Goal: Information Seeking & Learning: Learn about a topic

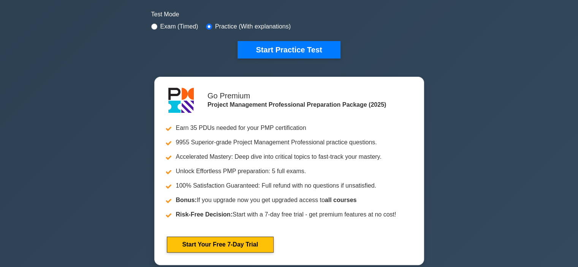
scroll to position [76, 0]
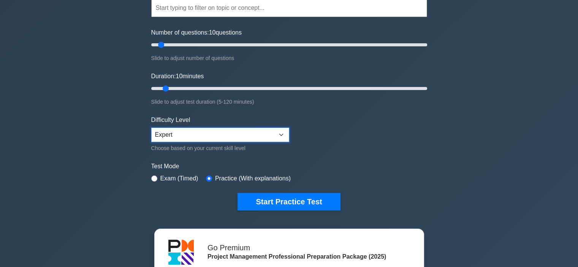
click at [165, 139] on select "Beginner Intermediate Expert" at bounding box center [220, 135] width 138 height 14
select select "intermediate"
click at [151, 128] on select "Beginner Intermediate Expert" at bounding box center [220, 135] width 138 height 14
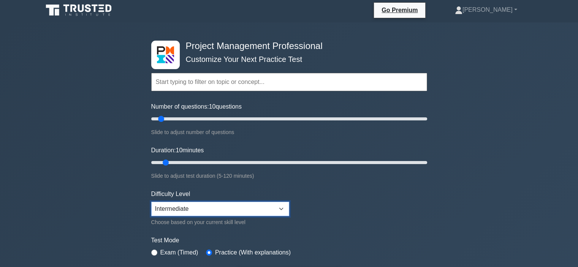
scroll to position [0, 0]
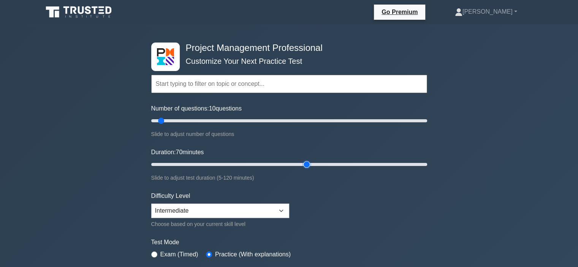
drag, startPoint x: 166, startPoint y: 164, endPoint x: 303, endPoint y: 168, distance: 137.6
click at [303, 168] on input "Duration: 70 minutes" at bounding box center [289, 164] width 276 height 9
drag, startPoint x: 304, startPoint y: 165, endPoint x: 328, endPoint y: 164, distance: 23.9
type input "80"
click at [328, 164] on input "Duration: 80 minutes" at bounding box center [289, 164] width 276 height 9
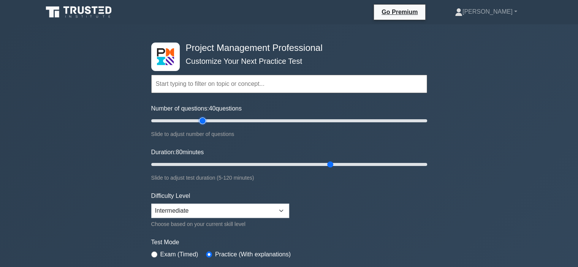
drag, startPoint x: 162, startPoint y: 120, endPoint x: 204, endPoint y: 119, distance: 41.4
type input "40"
click at [204, 119] on input "Number of questions: 40 questions" at bounding box center [289, 120] width 276 height 9
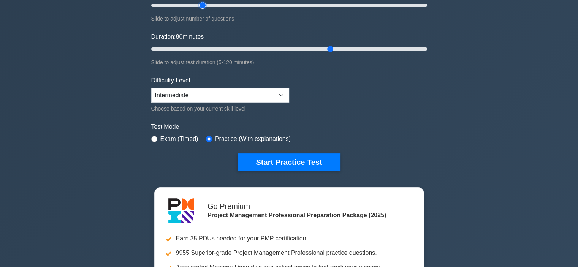
scroll to position [38, 0]
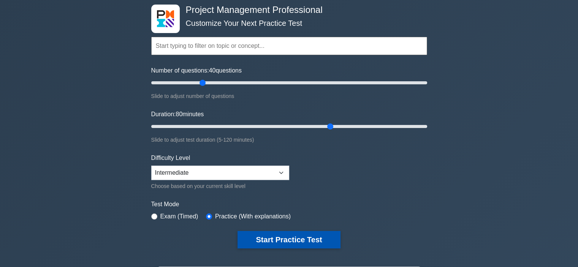
click at [299, 237] on button "Start Practice Test" at bounding box center [288, 239] width 103 height 17
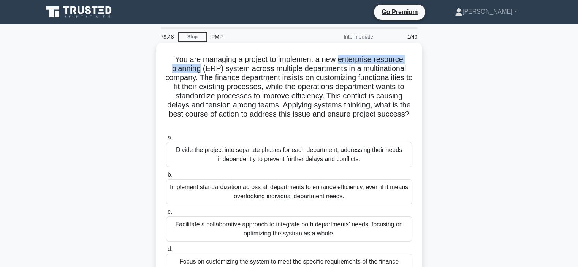
drag, startPoint x: 340, startPoint y: 60, endPoint x: 199, endPoint y: 66, distance: 141.4
click at [199, 66] on h5 "You are managing a project to implement a new enterprise resource planning (ERP…" at bounding box center [289, 92] width 248 height 74
copy h5 "enterprise resource planning"
click at [264, 102] on h5 "You are managing a project to implement a new enterprise resource planning (ERP…" at bounding box center [289, 92] width 248 height 74
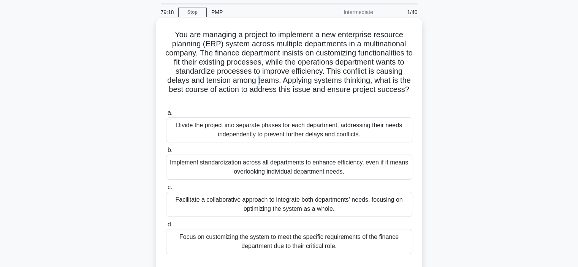
scroll to position [38, 0]
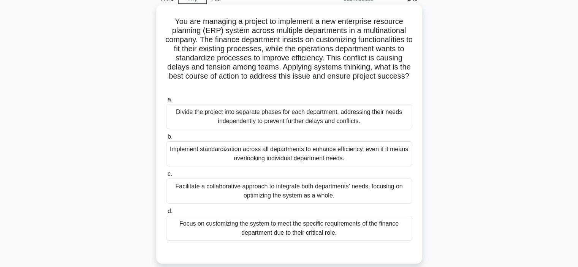
click at [243, 194] on div "Facilitate a collaborative approach to integrate both departments' needs, focus…" at bounding box center [289, 191] width 246 height 25
click at [166, 177] on input "c. Facilitate a collaborative approach to integrate both departments' needs, fo…" at bounding box center [166, 174] width 0 height 5
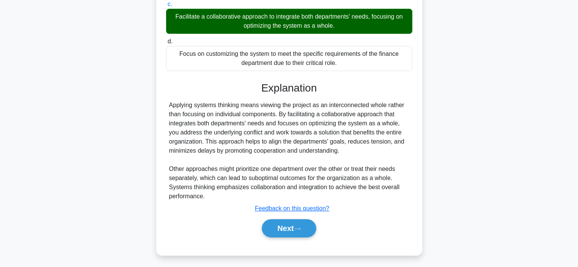
scroll to position [210, 0]
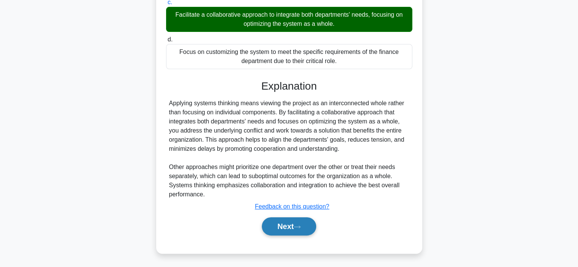
click at [284, 230] on button "Next" at bounding box center [289, 226] width 54 height 18
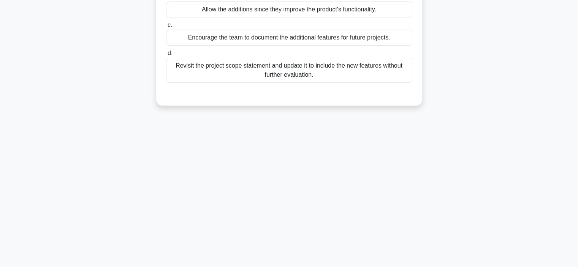
scroll to position [0, 0]
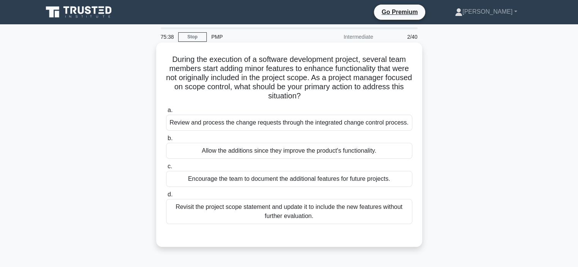
click at [267, 125] on div "Review and process the change requests through the integrated change control pr…" at bounding box center [289, 123] width 246 height 16
click at [166, 113] on input "a. Review and process the change requests through the integrated change control…" at bounding box center [166, 110] width 0 height 5
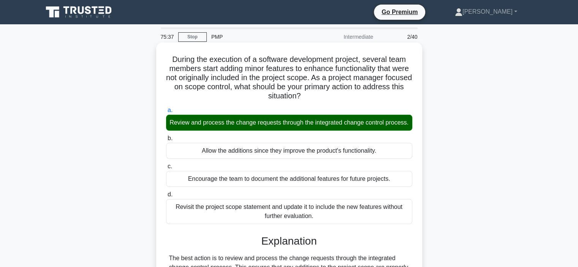
scroll to position [143, 0]
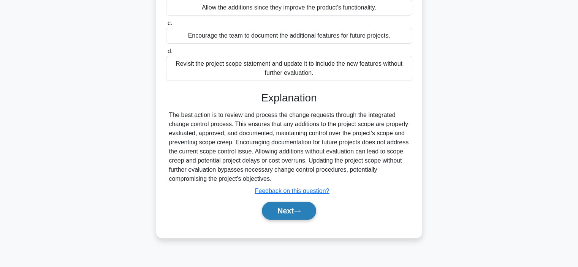
click at [269, 214] on button "Next" at bounding box center [289, 211] width 54 height 18
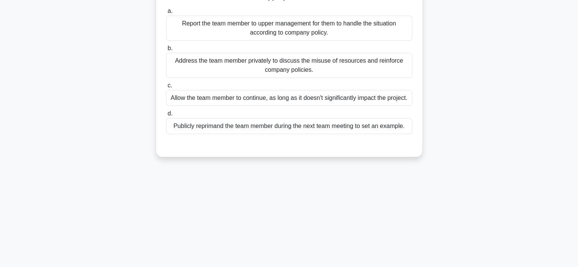
scroll to position [29, 0]
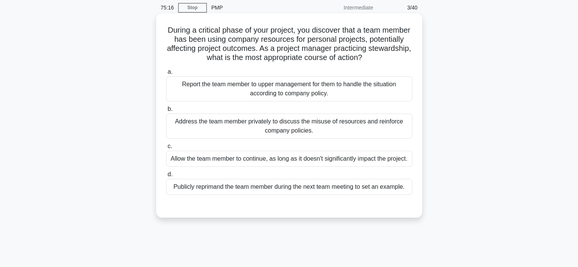
click at [245, 123] on div "Address the team member privately to discuss the misuse of resources and reinfo…" at bounding box center [289, 126] width 246 height 25
click at [166, 112] on input "b. Address the team member privately to discuss the misuse of resources and rei…" at bounding box center [166, 109] width 0 height 5
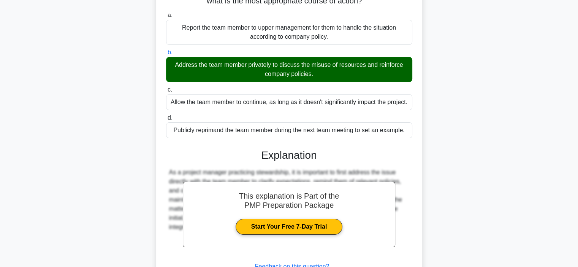
scroll to position [146, 0]
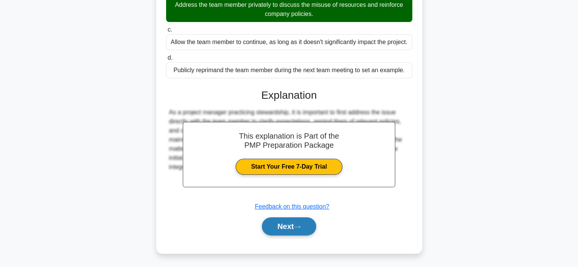
click at [276, 226] on button "Next" at bounding box center [289, 226] width 54 height 18
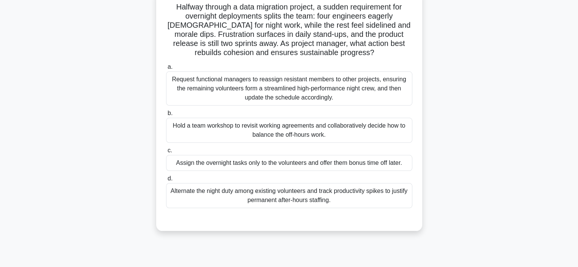
scroll to position [67, 0]
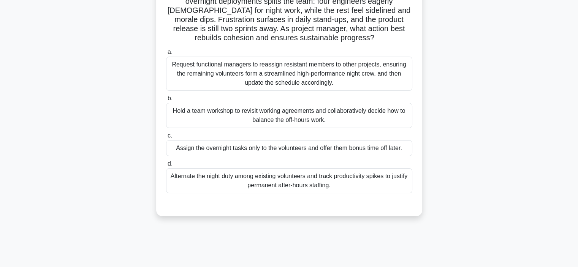
click at [297, 120] on div "Hold a team workshop to revisit working agreements and collaboratively decide h…" at bounding box center [289, 115] width 246 height 25
click at [166, 101] on input "b. Hold a team workshop to revisit working agreements and collaboratively decid…" at bounding box center [166, 98] width 0 height 5
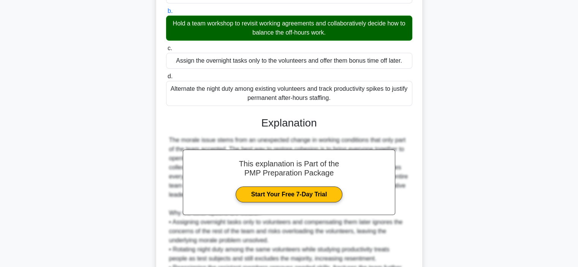
scroll to position [246, 0]
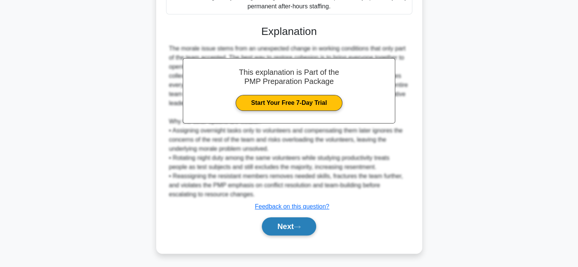
click at [289, 229] on button "Next" at bounding box center [289, 226] width 54 height 18
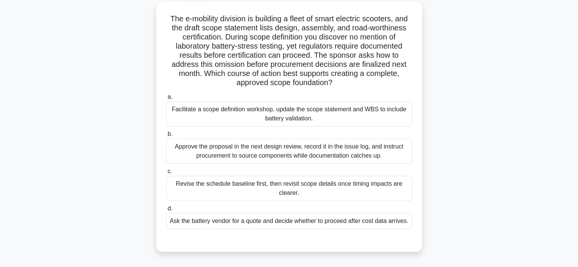
scroll to position [29, 0]
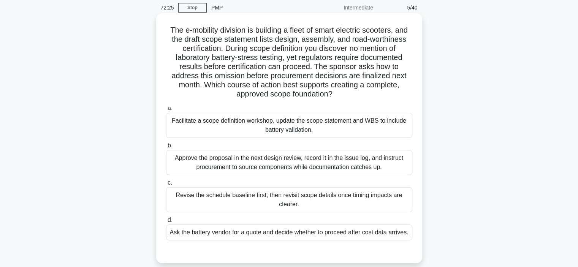
click at [310, 125] on div "Facilitate a scope definition workshop, update the scope statement and WBS to i…" at bounding box center [289, 125] width 246 height 25
click at [166, 111] on input "a. Facilitate a scope definition workshop, update the scope statement and WBS t…" at bounding box center [166, 108] width 0 height 5
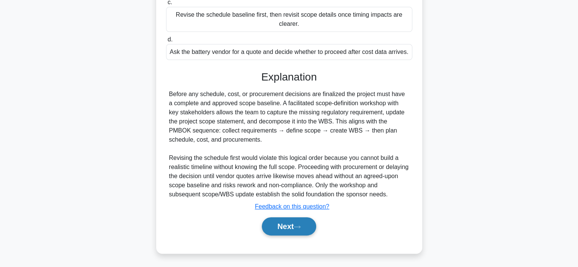
click at [293, 229] on button "Next" at bounding box center [289, 226] width 54 height 18
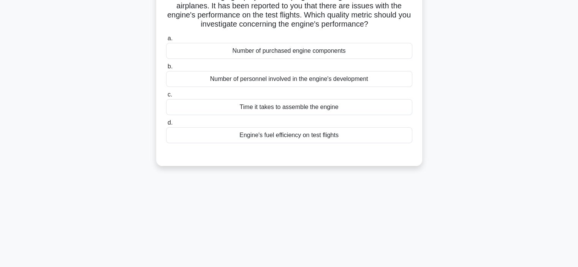
scroll to position [0, 0]
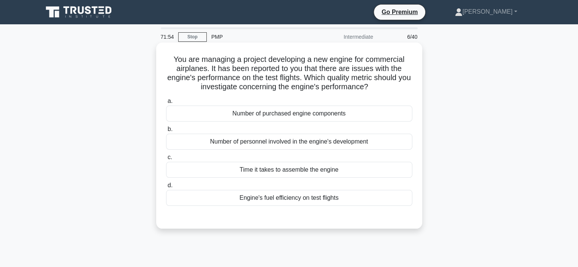
click at [239, 202] on div "Engine's fuel efficiency on test flights" at bounding box center [289, 198] width 246 height 16
click at [166, 188] on input "d. Engine's fuel efficiency on test flights" at bounding box center [166, 185] width 0 height 5
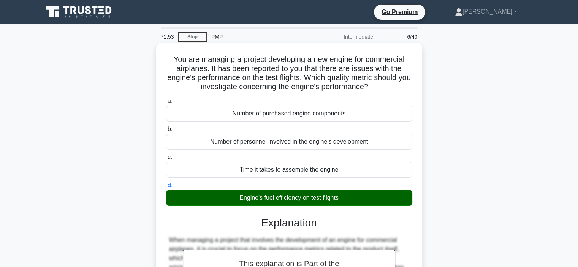
scroll to position [143, 0]
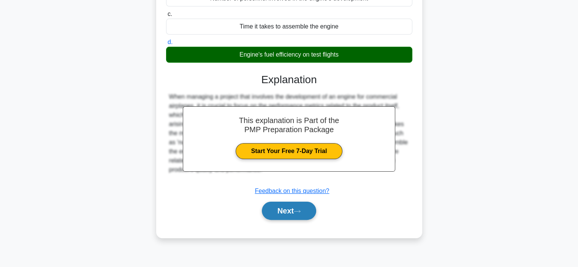
click at [290, 214] on button "Next" at bounding box center [289, 211] width 54 height 18
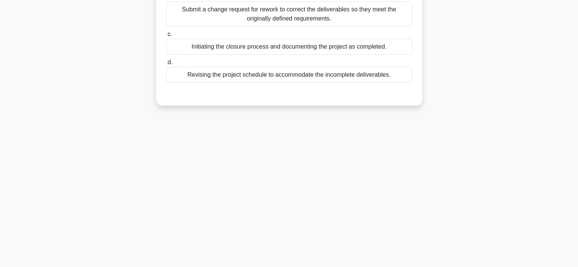
scroll to position [0, 0]
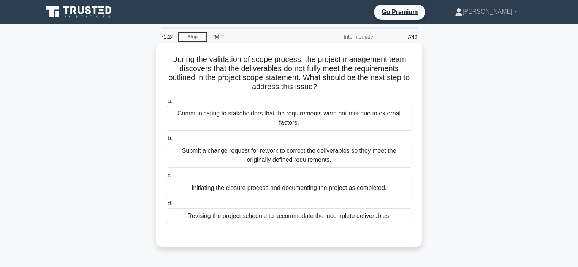
click at [207, 156] on div "Submit a change request for rework to correct the deliverables so they meet the…" at bounding box center [289, 155] width 246 height 25
click at [166, 141] on input "b. Submit a change request for rework to correct the deliverables so they meet …" at bounding box center [166, 138] width 0 height 5
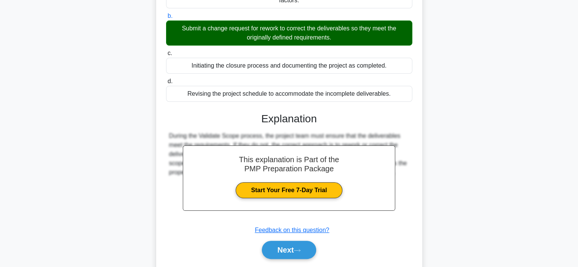
scroll to position [146, 0]
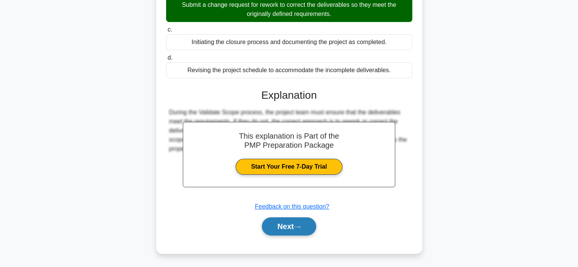
click at [286, 226] on button "Next" at bounding box center [289, 226] width 54 height 18
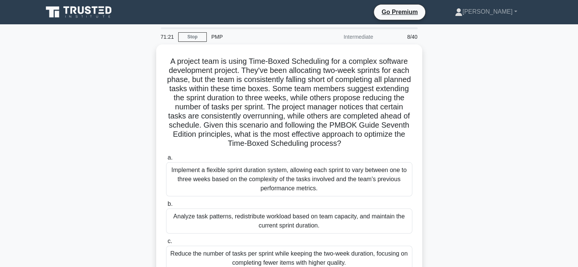
scroll to position [38, 0]
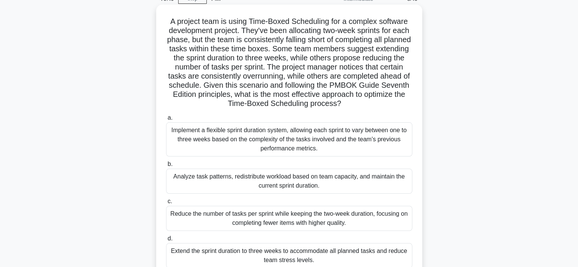
click at [190, 145] on div "Implement a flexible sprint duration system, allowing each sprint to vary betwe…" at bounding box center [289, 139] width 246 height 34
click at [166, 120] on input "a. Implement a flexible sprint duration system, allowing each sprint to vary be…" at bounding box center [166, 117] width 0 height 5
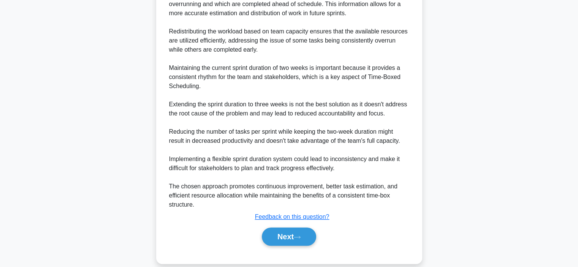
scroll to position [429, 0]
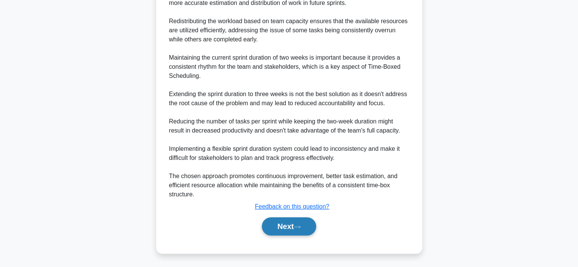
click at [269, 223] on button "Next" at bounding box center [289, 226] width 54 height 18
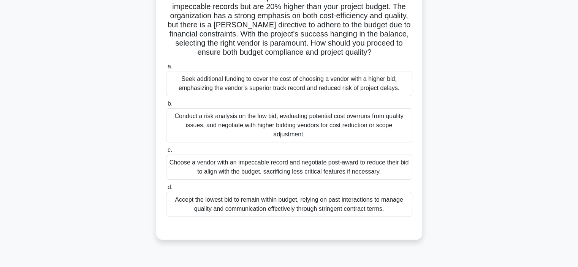
scroll to position [114, 0]
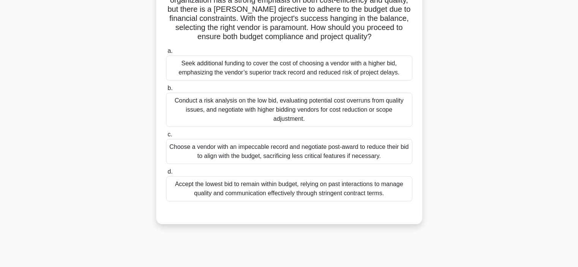
click at [210, 101] on div "Conduct a risk analysis on the low bid, evaluating potential cost overruns from…" at bounding box center [289, 110] width 246 height 34
click at [166, 91] on input "b. Conduct a risk analysis on the low bid, evaluating potential cost overruns f…" at bounding box center [166, 88] width 0 height 5
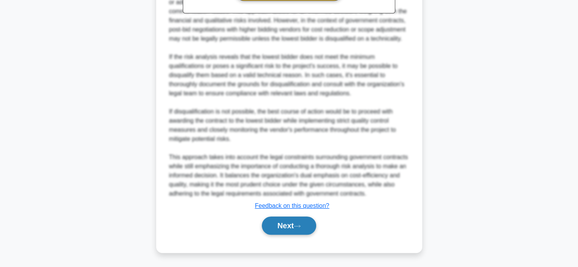
click at [287, 221] on button "Next" at bounding box center [289, 226] width 54 height 18
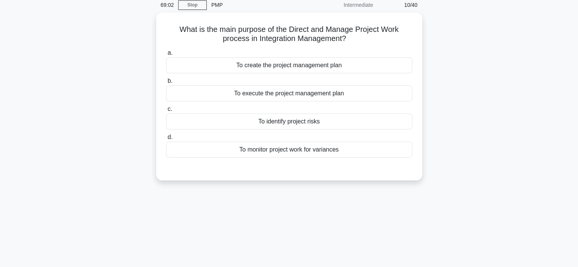
scroll to position [0, 0]
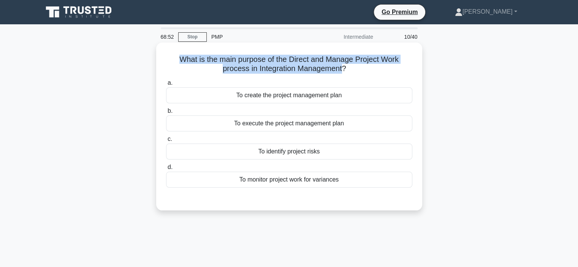
drag, startPoint x: 177, startPoint y: 58, endPoint x: 342, endPoint y: 73, distance: 166.3
click at [342, 73] on h5 "What is the main purpose of the Direct and Manage Project Work process in Integ…" at bounding box center [289, 64] width 248 height 19
copy h5 "What is the main purpose of the Direct and Manage Project Work process in Integ…"
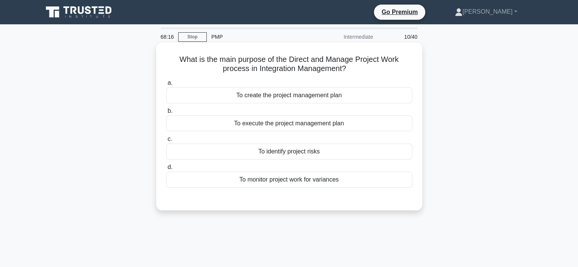
click at [283, 124] on div "To execute the project management plan" at bounding box center [289, 123] width 246 height 16
click at [166, 114] on input "b. To execute the project management plan" at bounding box center [166, 111] width 0 height 5
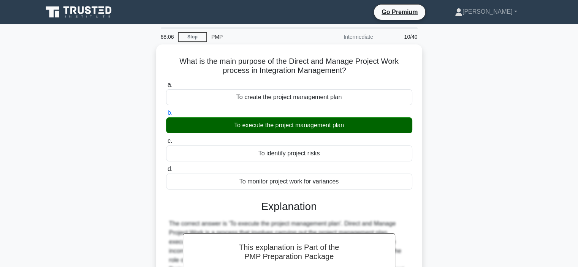
scroll to position [143, 0]
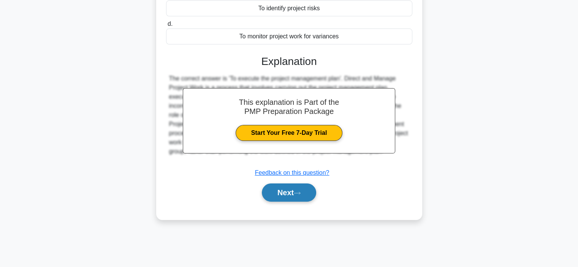
click at [295, 192] on button "Next" at bounding box center [289, 192] width 54 height 18
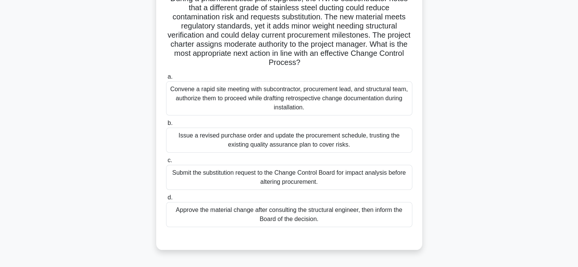
scroll to position [76, 0]
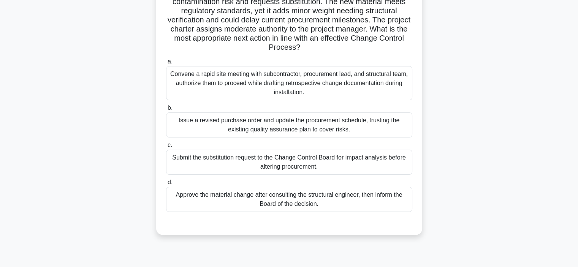
click at [246, 167] on div "Submit the substitution request to the Change Control Board for impact analysis…" at bounding box center [289, 162] width 246 height 25
click at [166, 148] on input "c. Submit the substitution request to the Change Control Board for impact analy…" at bounding box center [166, 145] width 0 height 5
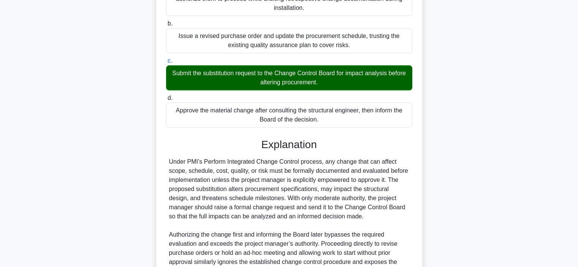
scroll to position [237, 0]
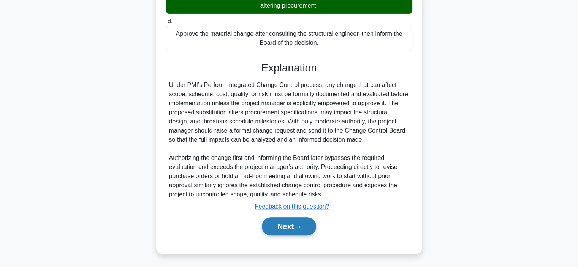
click at [304, 234] on button "Next" at bounding box center [289, 226] width 54 height 18
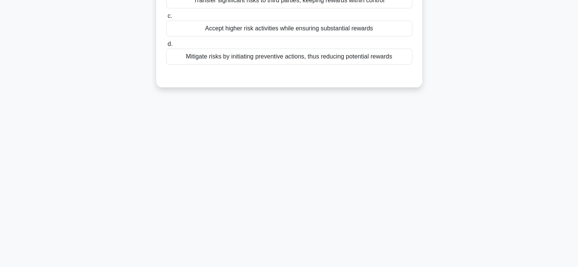
click at [301, 231] on div "67:20 Stop PMP Intermediate 12/40 Your organization is undertaking a high-stake…" at bounding box center [288, 74] width 501 height 380
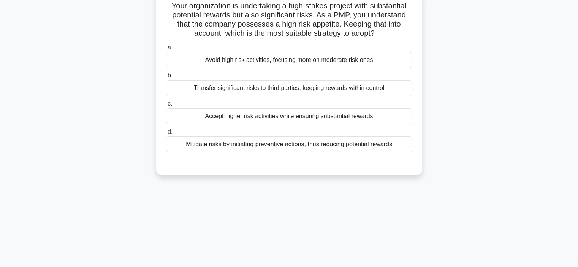
scroll to position [0, 0]
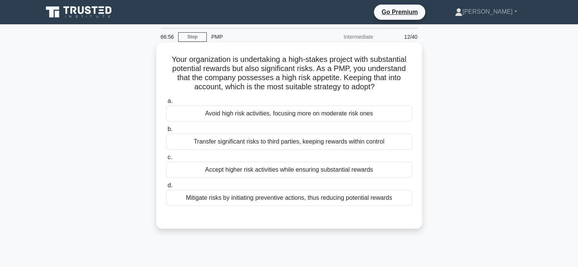
click at [216, 172] on div "Accept higher risk activities while ensuring substantial rewards" at bounding box center [289, 170] width 246 height 16
click at [166, 160] on input "c. Accept higher risk activities while ensuring substantial rewards" at bounding box center [166, 157] width 0 height 5
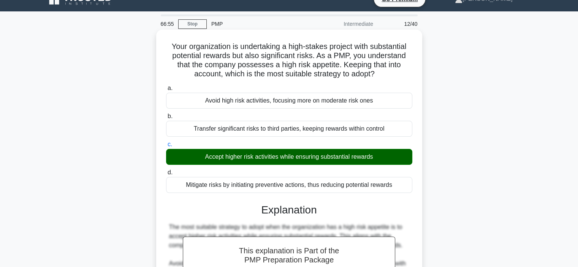
scroll to position [143, 0]
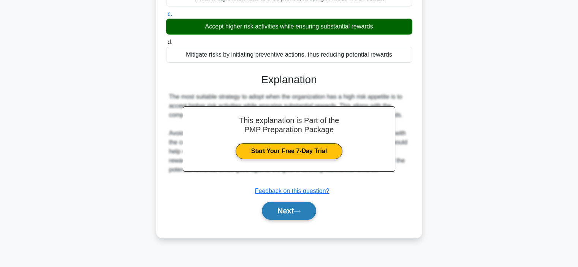
click at [272, 210] on button "Next" at bounding box center [289, 211] width 54 height 18
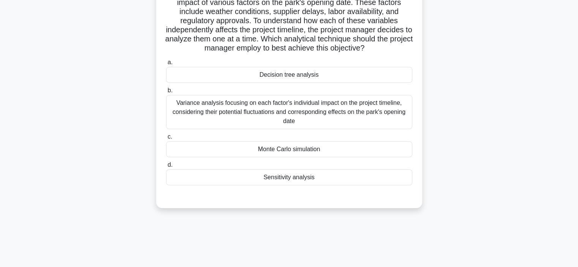
scroll to position [29, 0]
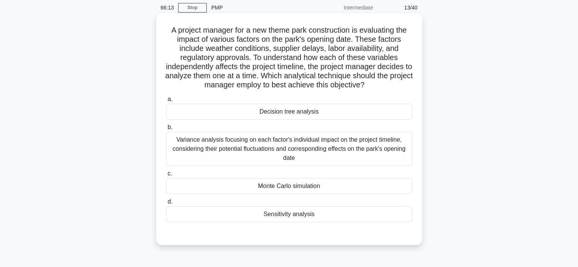
click at [236, 156] on div "Variance analysis focusing on each factor's individual impact on the project ti…" at bounding box center [289, 149] width 246 height 34
click at [166, 130] on input "b. Variance analysis focusing on each factor's individual impact on the project…" at bounding box center [166, 127] width 0 height 5
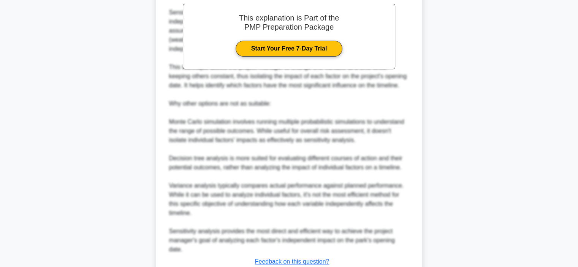
scroll to position [347, 0]
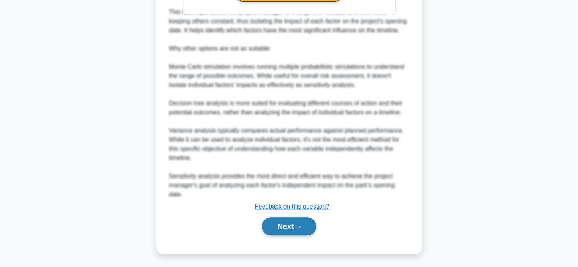
click at [284, 228] on button "Next" at bounding box center [289, 226] width 54 height 18
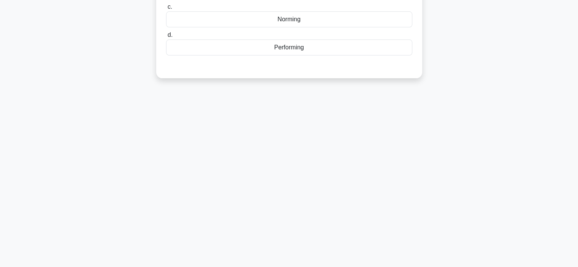
scroll to position [0, 0]
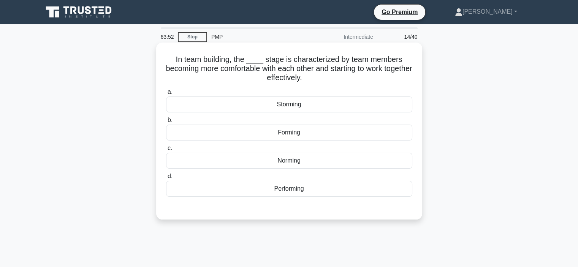
click at [264, 161] on div "Norming" at bounding box center [289, 161] width 246 height 16
click at [166, 151] on input "c. Norming" at bounding box center [166, 148] width 0 height 5
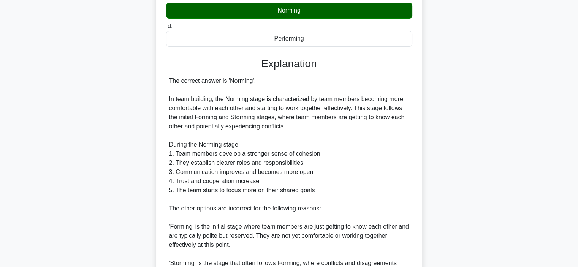
scroll to position [283, 0]
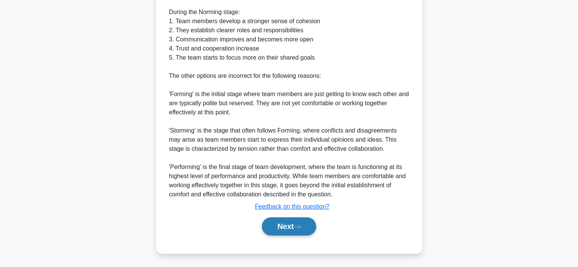
click at [281, 223] on button "Next" at bounding box center [289, 226] width 54 height 18
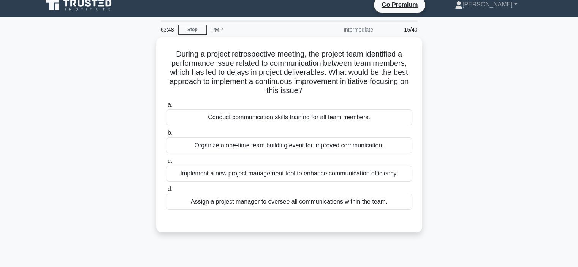
scroll to position [0, 0]
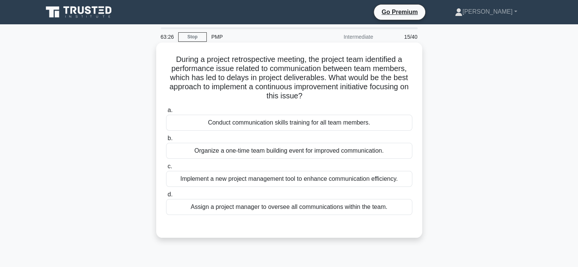
click at [213, 180] on div "Implement a new project management tool to enhance communication efficiency." at bounding box center [289, 179] width 246 height 16
click at [166, 169] on input "c. Implement a new project management tool to enhance communication efficiency." at bounding box center [166, 166] width 0 height 5
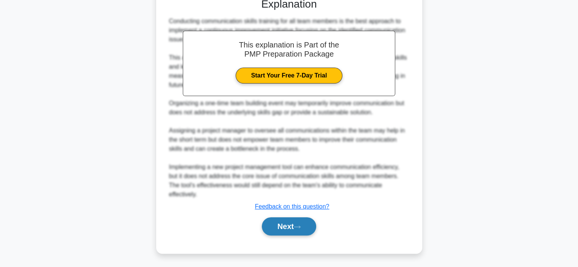
click at [278, 229] on button "Next" at bounding box center [289, 226] width 54 height 18
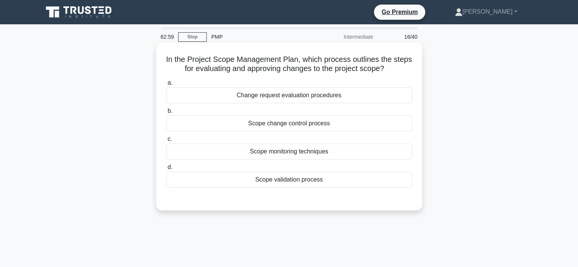
drag, startPoint x: 171, startPoint y: 59, endPoint x: 408, endPoint y: 68, distance: 237.2
click at [408, 68] on h5 "In the Project Scope Management Plan, which process outlines the steps for eval…" at bounding box center [289, 64] width 248 height 19
copy h5 "In the Project Scope Management Plan, which process outlines the steps for eval…"
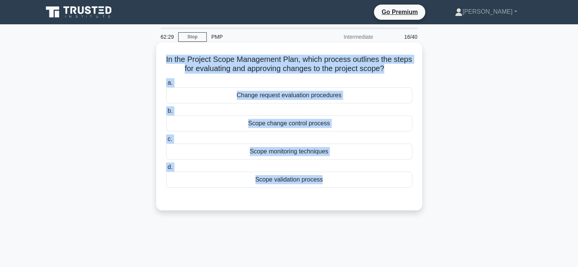
drag, startPoint x: 328, startPoint y: 174, endPoint x: 164, endPoint y: 61, distance: 199.4
click at [164, 61] on div "In the Project Scope Management Plan, which process outlines the steps for eval…" at bounding box center [289, 127] width 260 height 162
copy div "In the Project Scope Management Plan, which process outlines the steps for eval…"
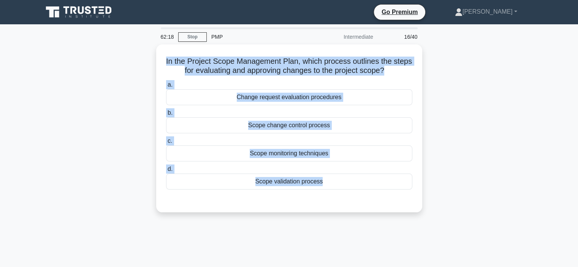
click at [46, 98] on div "In the Project Scope Management Plan, which process outlines the steps for eval…" at bounding box center [288, 132] width 501 height 177
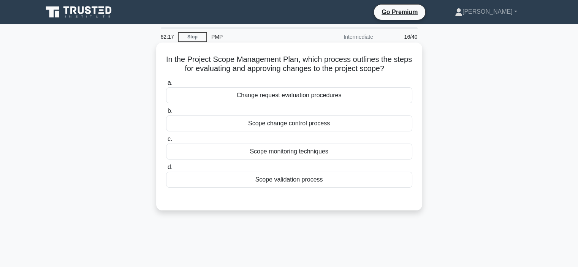
click at [275, 123] on div "Scope change control process" at bounding box center [289, 123] width 246 height 16
click at [166, 114] on input "b. Scope change control process" at bounding box center [166, 111] width 0 height 5
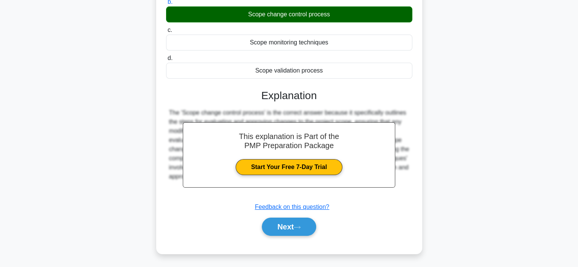
scroll to position [143, 0]
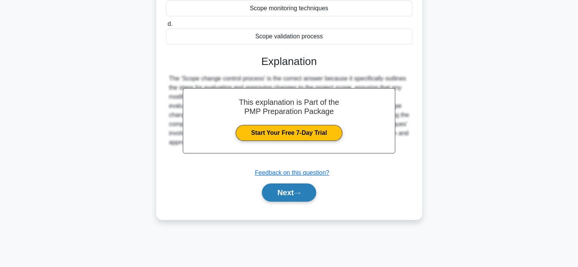
click at [283, 197] on button "Next" at bounding box center [289, 192] width 54 height 18
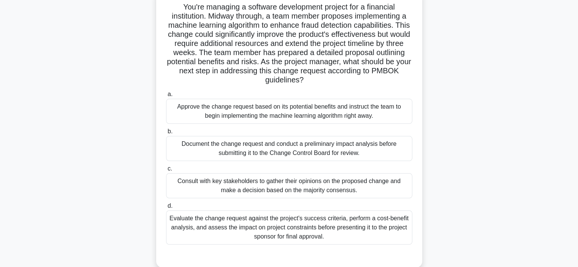
scroll to position [67, 0]
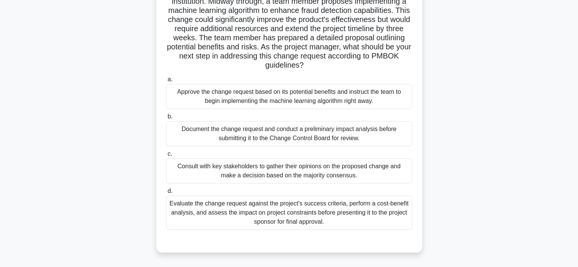
click at [240, 137] on div "Document the change request and conduct a preliminary impact analysis before su…" at bounding box center [289, 133] width 246 height 25
click at [166, 119] on input "b. Document the change request and conduct a preliminary impact analysis before…" at bounding box center [166, 116] width 0 height 5
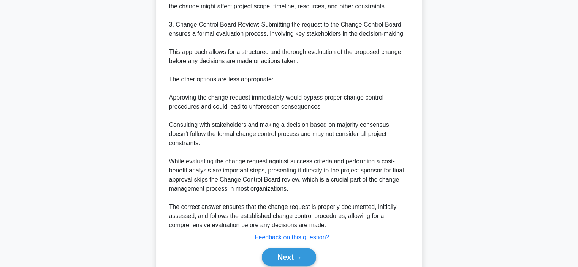
scroll to position [438, 0]
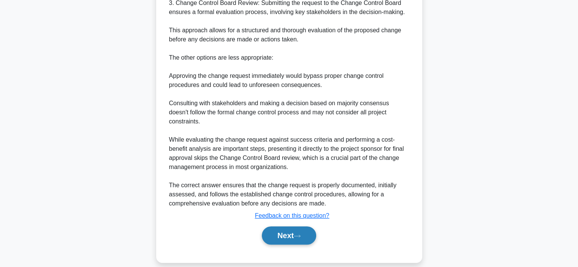
click at [285, 226] on button "Next" at bounding box center [289, 235] width 54 height 18
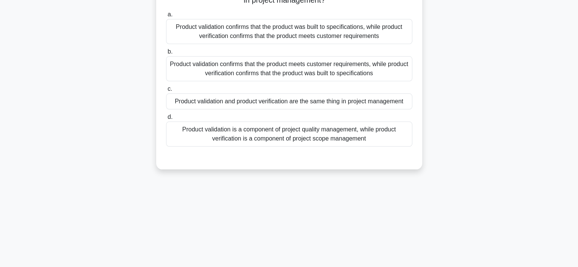
scroll to position [0, 0]
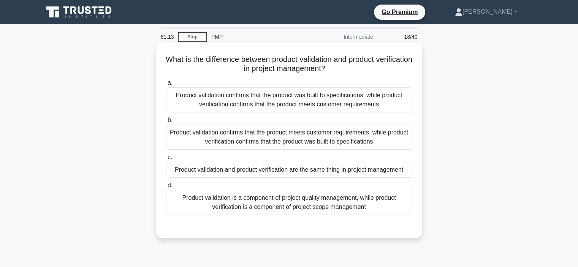
click at [199, 133] on div "Product validation confirms that the product meets customer requirements, while…" at bounding box center [289, 137] width 246 height 25
click at [185, 134] on div "Product validation confirms that the product meets customer requirements, while…" at bounding box center [289, 137] width 246 height 25
click at [166, 123] on input "b. Product validation confirms that the product meets customer requirements, wh…" at bounding box center [166, 120] width 0 height 5
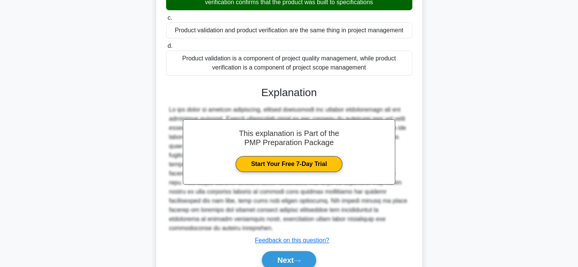
scroll to position [173, 0]
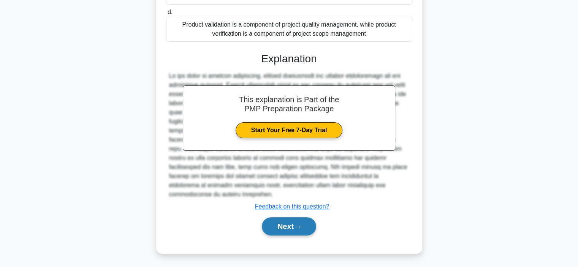
click at [286, 231] on button "Next" at bounding box center [289, 226] width 54 height 18
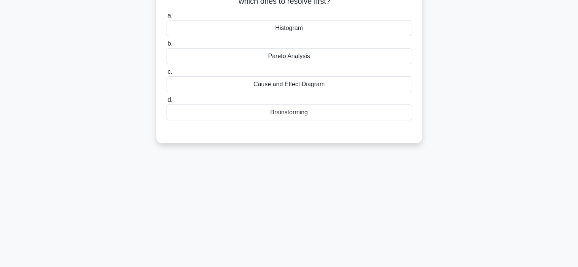
scroll to position [0, 0]
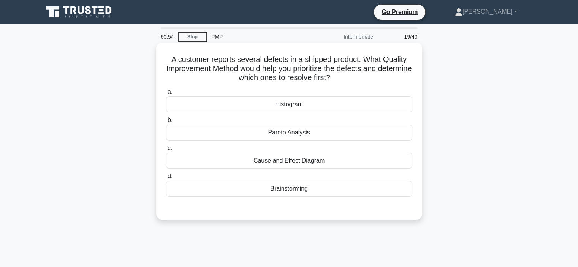
click at [292, 155] on div "Cause and Effect Diagram" at bounding box center [289, 161] width 246 height 16
click at [166, 151] on input "c. Cause and Effect Diagram" at bounding box center [166, 148] width 0 height 5
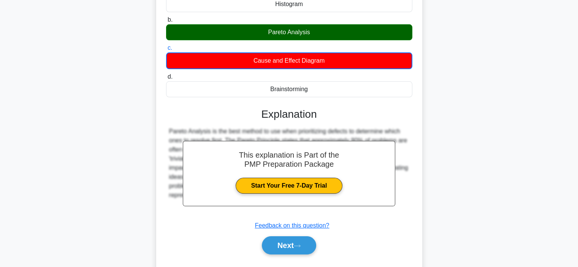
scroll to position [143, 0]
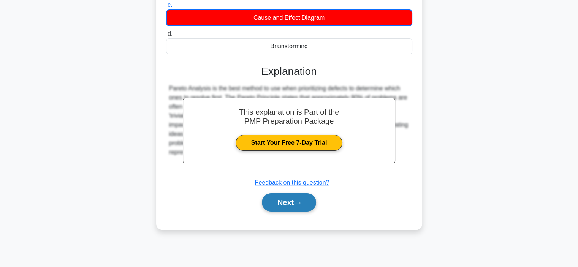
click at [305, 208] on button "Next" at bounding box center [289, 202] width 54 height 18
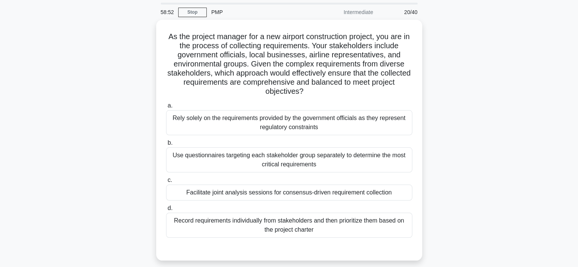
scroll to position [38, 0]
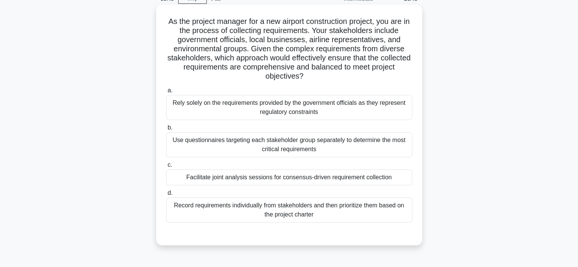
click at [202, 179] on div "Facilitate joint analysis sessions for consensus-driven requirement collection" at bounding box center [289, 177] width 246 height 16
click at [166, 168] on input "c. Facilitate joint analysis sessions for consensus-driven requirement collecti…" at bounding box center [166, 165] width 0 height 5
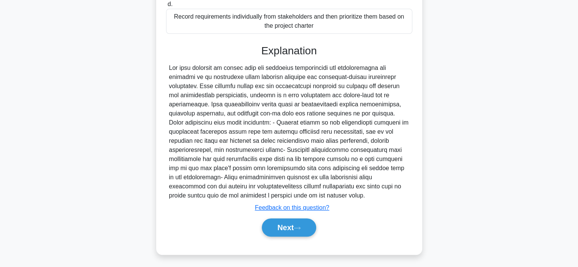
scroll to position [228, 0]
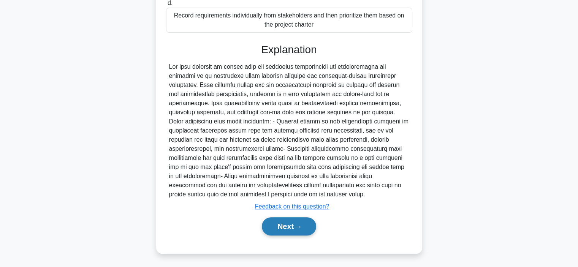
click at [293, 226] on button "Next" at bounding box center [289, 226] width 54 height 18
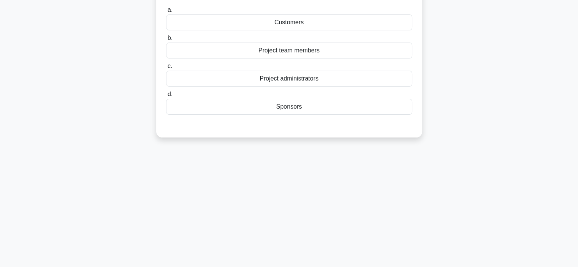
scroll to position [0, 0]
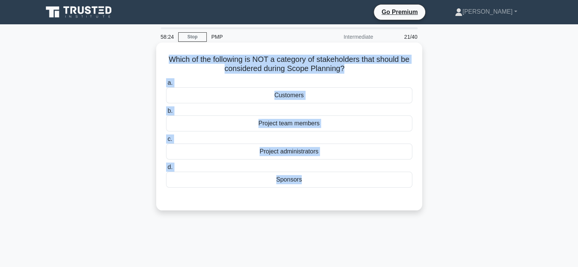
drag, startPoint x: 166, startPoint y: 59, endPoint x: 340, endPoint y: 197, distance: 222.5
click at [340, 197] on div "Which of the following is NOT a category of stakeholders that should be conside…" at bounding box center [289, 127] width 260 height 162
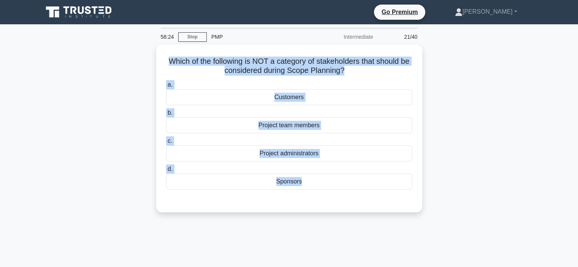
copy div "Which of the following is NOT a category of stakeholders that should be conside…"
click at [33, 141] on main "58:16 Stop PMP Intermediate 21/40 Which of the following is NOT a category of s…" at bounding box center [289, 217] width 578 height 386
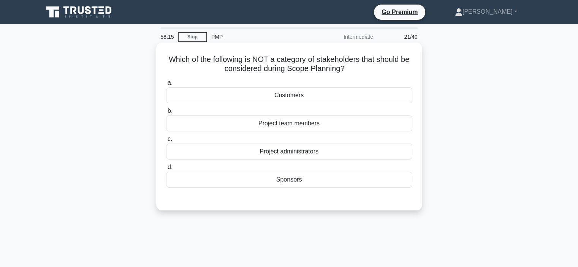
click at [198, 152] on div "Project administrators" at bounding box center [289, 152] width 246 height 16
click at [166, 142] on input "c. Project administrators" at bounding box center [166, 139] width 0 height 5
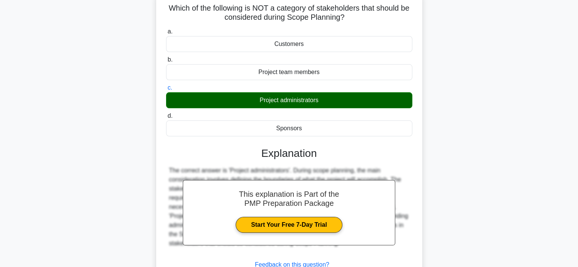
scroll to position [143, 0]
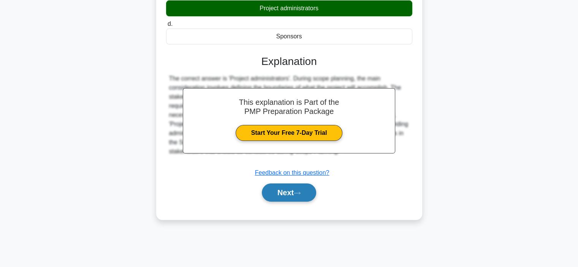
click at [283, 192] on button "Next" at bounding box center [289, 192] width 54 height 18
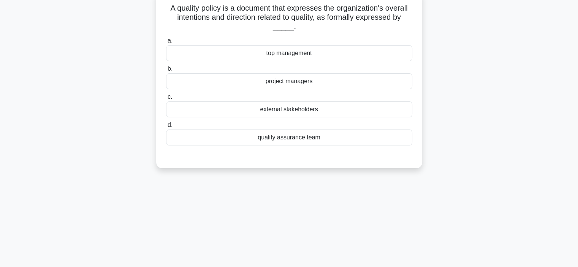
scroll to position [0, 0]
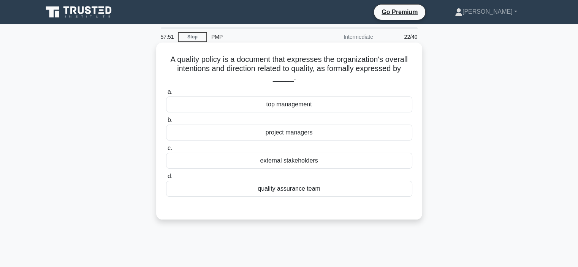
click at [266, 190] on div "quality assurance team" at bounding box center [289, 189] width 246 height 16
click at [166, 179] on input "d. quality assurance team" at bounding box center [166, 176] width 0 height 5
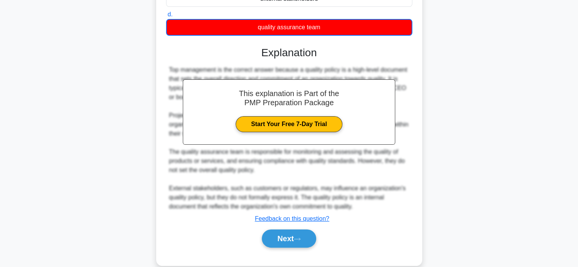
scroll to position [174, 0]
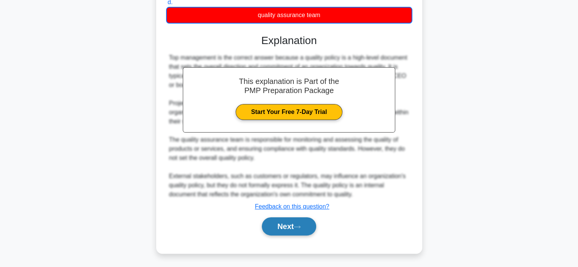
click at [266, 231] on button "Next" at bounding box center [289, 226] width 54 height 18
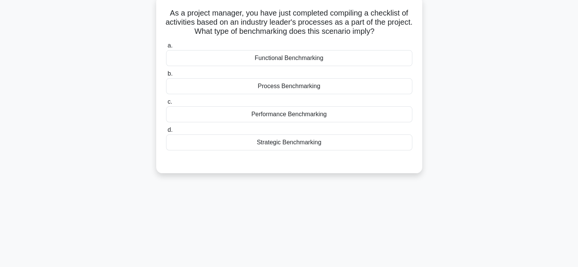
scroll to position [0, 0]
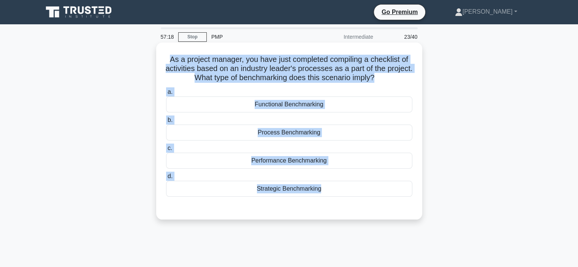
drag, startPoint x: 156, startPoint y: 60, endPoint x: 357, endPoint y: 201, distance: 245.9
click at [357, 201] on div "As a project manager, you have just completed compiling a checklist of activiti…" at bounding box center [288, 137] width 501 height 186
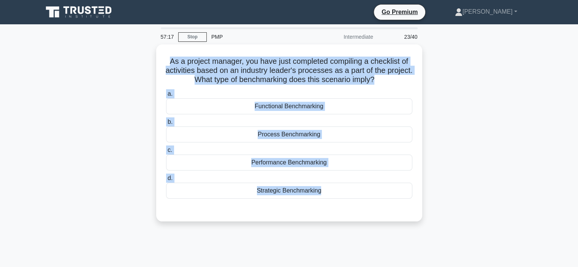
copy div "As a project manager, you have just completed compiling a checklist of activiti…"
click at [9, 130] on main "57:11 Stop PMP Intermediate 23/40 As a project manager, you have just completed…" at bounding box center [289, 217] width 578 height 386
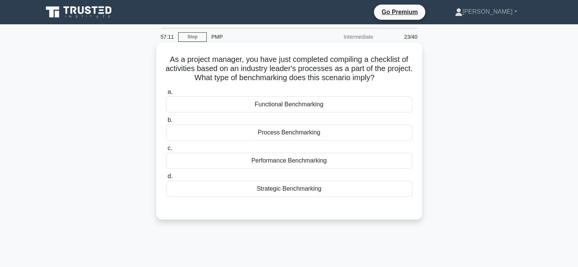
click at [202, 131] on div "Process Benchmarking" at bounding box center [289, 133] width 246 height 16
click at [166, 123] on input "b. Process Benchmarking" at bounding box center [166, 120] width 0 height 5
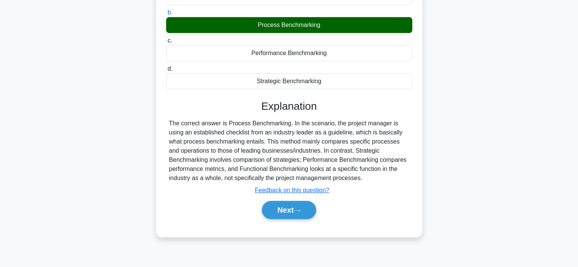
scroll to position [143, 0]
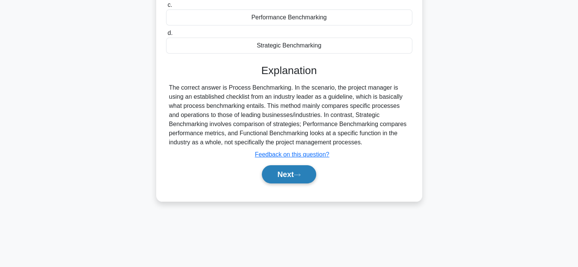
click at [277, 171] on button "Next" at bounding box center [289, 174] width 54 height 18
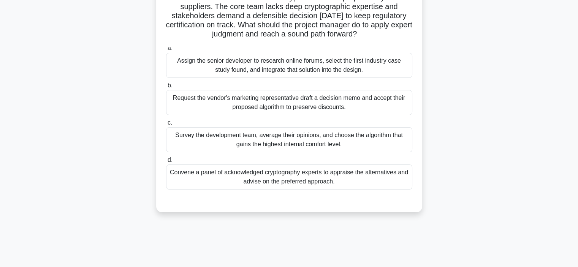
scroll to position [29, 0]
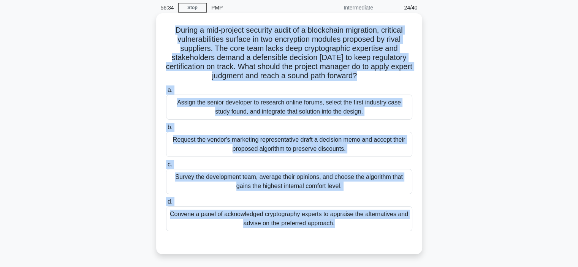
drag, startPoint x: 170, startPoint y: 28, endPoint x: 368, endPoint y: 237, distance: 287.5
click at [368, 237] on div "During a mid-project security audit of a blockchain migration, critical vulnera…" at bounding box center [289, 133] width 260 height 235
copy div "During a mid-project security audit of a blockchain migration, critical vulnera…"
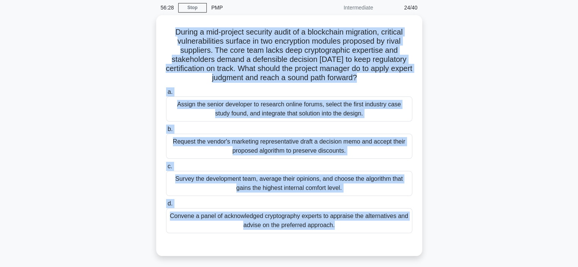
click at [17, 114] on main "56:28 Stop PMP Intermediate 24/40 During a mid-project security audit of a bloc…" at bounding box center [289, 188] width 578 height 386
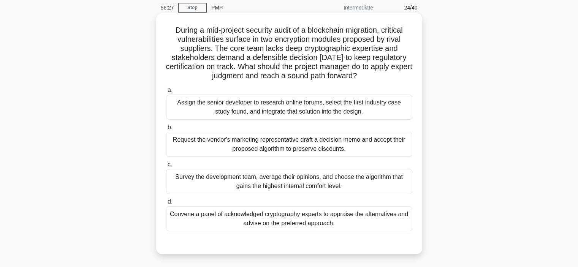
click at [204, 215] on div "Convene a panel of acknowledged cryptography experts to appraise the alternativ…" at bounding box center [289, 218] width 246 height 25
click at [166, 204] on input "d. Convene a panel of acknowledged cryptography experts to appraise the alterna…" at bounding box center [166, 201] width 0 height 5
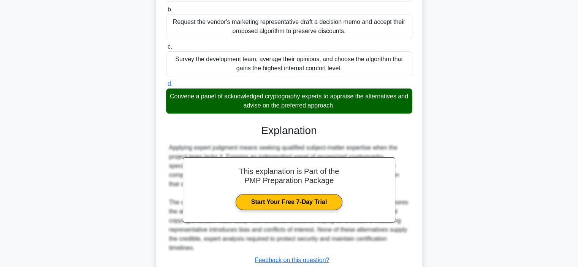
scroll to position [201, 0]
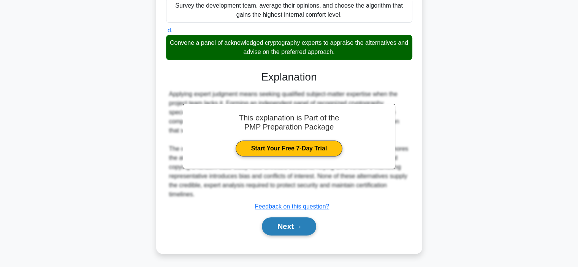
click at [270, 225] on button "Next" at bounding box center [289, 226] width 54 height 18
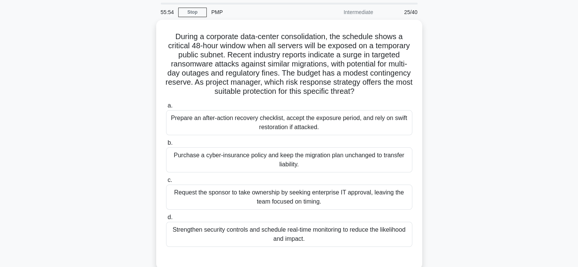
scroll to position [38, 0]
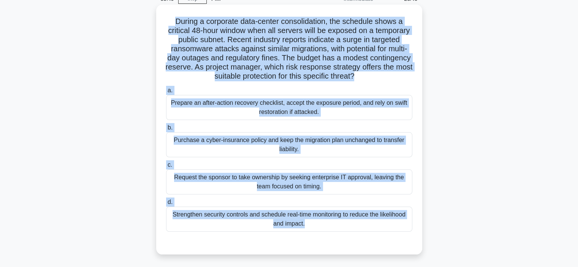
drag, startPoint x: 166, startPoint y: 22, endPoint x: 363, endPoint y: 244, distance: 297.1
click at [363, 244] on div "During a corporate data-center consolidation, the schedule shows a critical 48-…" at bounding box center [289, 130] width 260 height 244
copy div "During a corporate data-center consolidation, the schedule shows a critical 48-…"
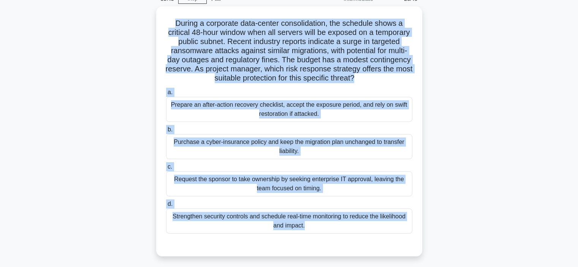
click at [70, 103] on div "During a corporate data-center consolidation, the schedule shows a critical 48-…" at bounding box center [288, 135] width 501 height 259
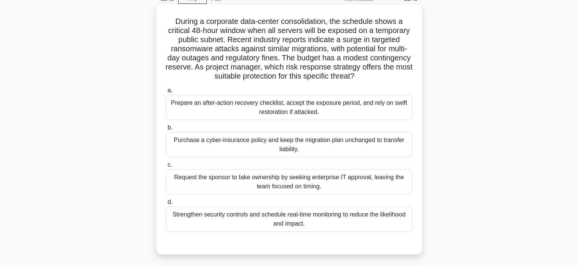
click at [191, 213] on div "Strengthen security controls and schedule real-time monitoring to reduce the li…" at bounding box center [289, 219] width 246 height 25
click at [166, 205] on input "d. Strengthen security controls and schedule real-time monitoring to reduce the…" at bounding box center [166, 202] width 0 height 5
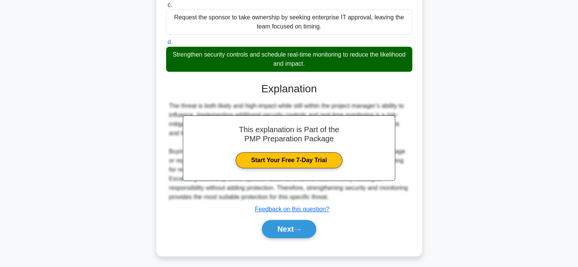
scroll to position [201, 0]
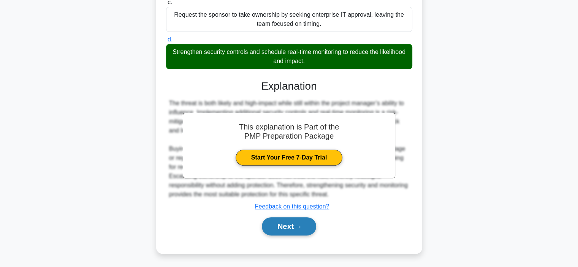
click at [274, 231] on button "Next" at bounding box center [289, 226] width 54 height 18
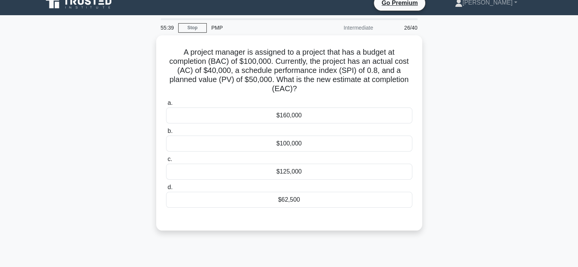
scroll to position [0, 0]
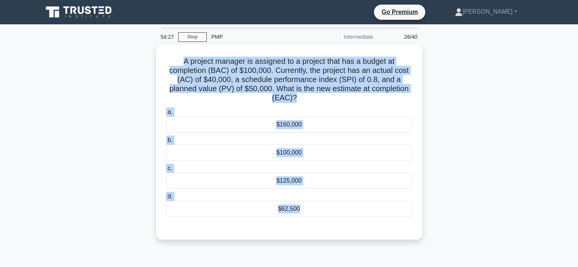
drag, startPoint x: 180, startPoint y: 57, endPoint x: 356, endPoint y: 241, distance: 254.2
click at [356, 241] on div "A project manager is assigned to a project that has a budget at completion (BAC…" at bounding box center [288, 146] width 501 height 204
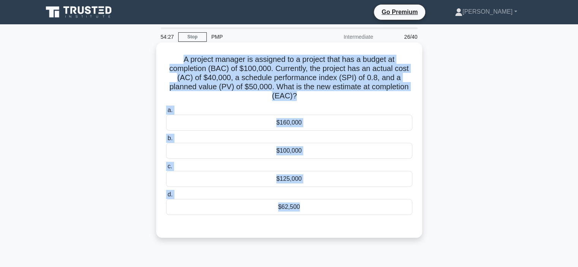
copy div "A project manager is assigned to a project that has a budget at completion (BAC…"
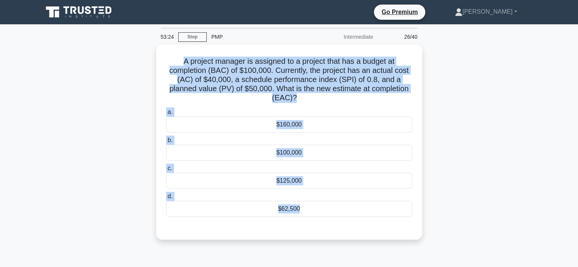
click at [70, 140] on div "A project manager is assigned to a project that has a budget at completion (BAC…" at bounding box center [288, 146] width 501 height 204
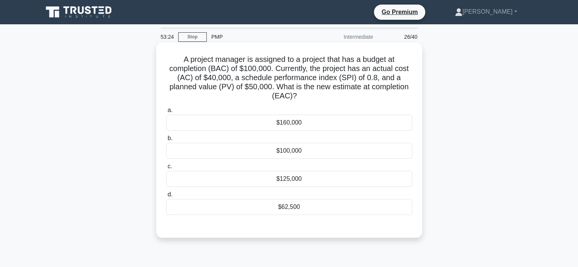
click at [201, 181] on div "$125,000" at bounding box center [289, 179] width 246 height 16
click at [166, 169] on input "c. $125,000" at bounding box center [166, 166] width 0 height 5
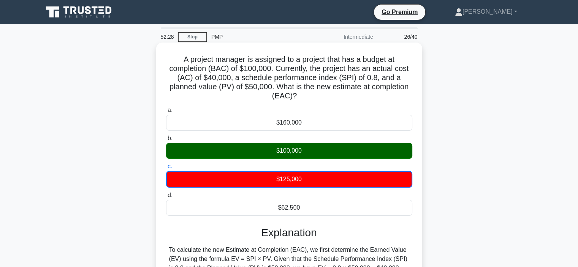
scroll to position [143, 0]
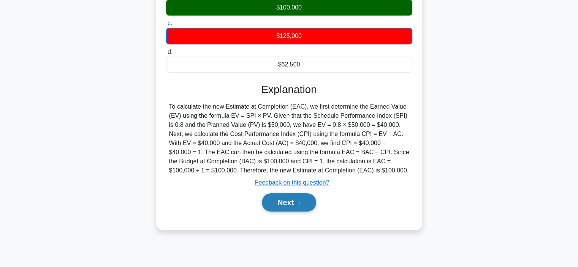
click at [288, 202] on button "Next" at bounding box center [289, 202] width 54 height 18
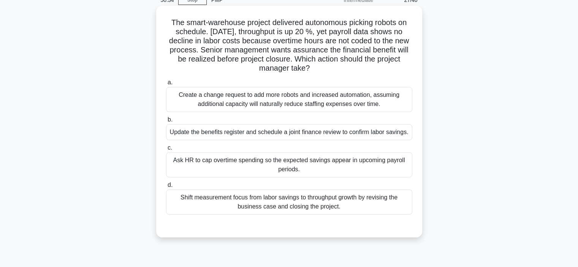
scroll to position [0, 0]
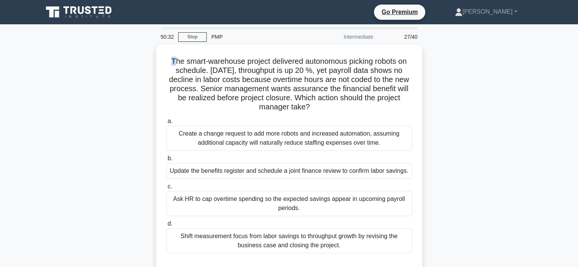
drag, startPoint x: 169, startPoint y: 60, endPoint x: 144, endPoint y: 59, distance: 25.5
click at [144, 59] on div "The smart-warehouse project delivered autonomous picking robots on schedule. Th…" at bounding box center [288, 164] width 501 height 241
click at [142, 82] on div "The smart-warehouse project delivered autonomous picking robots on schedule. Th…" at bounding box center [288, 164] width 501 height 241
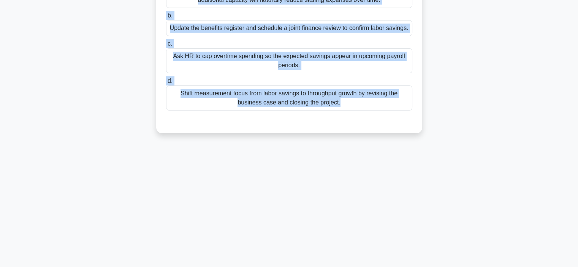
scroll to position [143, 0]
drag, startPoint x: 166, startPoint y: 60, endPoint x: 312, endPoint y: 145, distance: 168.9
click at [312, 145] on div "50:29 Stop PMP Intermediate 27/40 The smart-warehouse project delivered autonom…" at bounding box center [288, 74] width 501 height 380
copy div "The smart-warehouse project delivered autonomous picking robots on schedule. Th…"
click at [80, 100] on div "The smart-warehouse project delivered autonomous picking robots on schedule. Th…" at bounding box center [288, 21] width 501 height 241
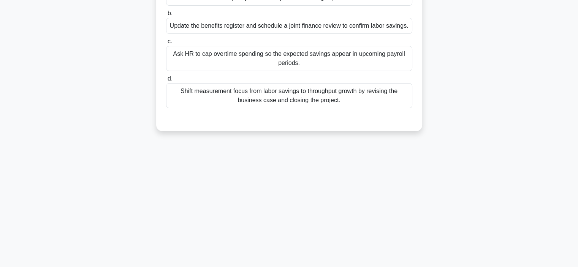
click at [194, 30] on div "Update the benefits register and schedule a joint finance review to confirm lab…" at bounding box center [289, 26] width 246 height 16
click at [166, 16] on input "b. Update the benefits register and schedule a joint finance review to confirm …" at bounding box center [166, 13] width 0 height 5
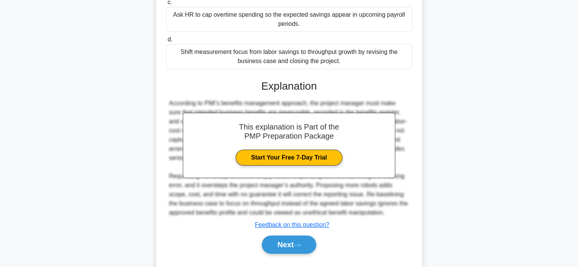
scroll to position [210, 0]
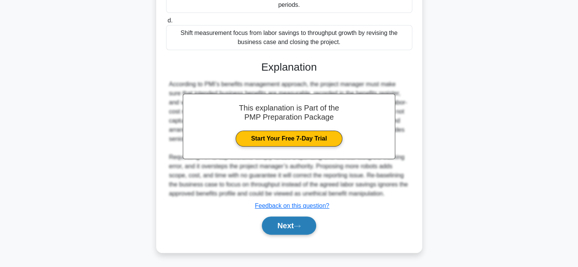
click at [280, 231] on button "Next" at bounding box center [289, 226] width 54 height 18
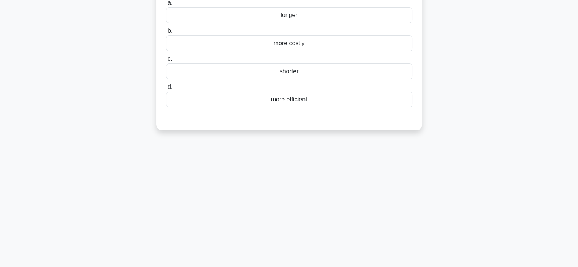
scroll to position [29, 0]
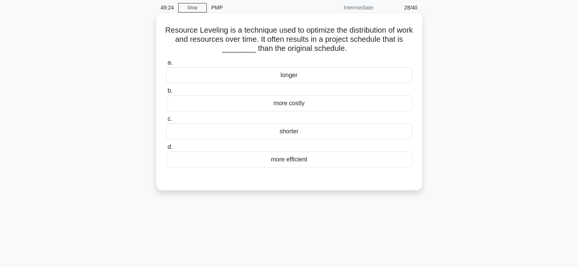
drag, startPoint x: 172, startPoint y: 28, endPoint x: 368, endPoint y: 47, distance: 196.6
click at [368, 47] on h5 "Resource Leveling is a technique used to optimize the distribution of work and …" at bounding box center [289, 39] width 248 height 28
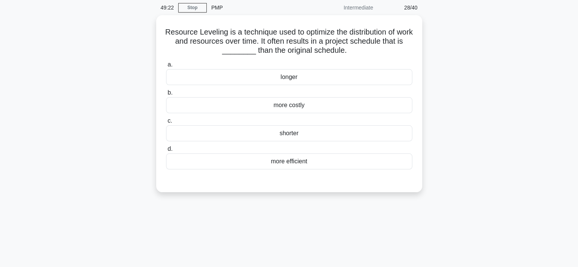
click at [117, 40] on div "Resource Leveling is a technique used to optimize the distribution of work and …" at bounding box center [288, 108] width 501 height 186
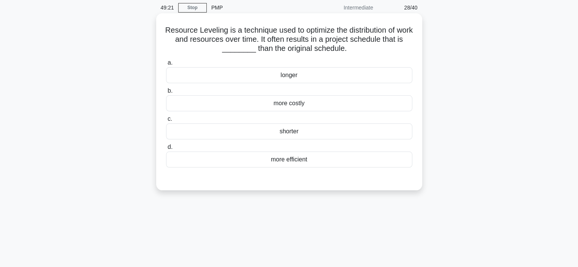
drag, startPoint x: 169, startPoint y: 29, endPoint x: 327, endPoint y: 163, distance: 207.0
click at [327, 163] on div "Resource Leveling is a technique used to optimize the distribution of work and …" at bounding box center [289, 101] width 260 height 171
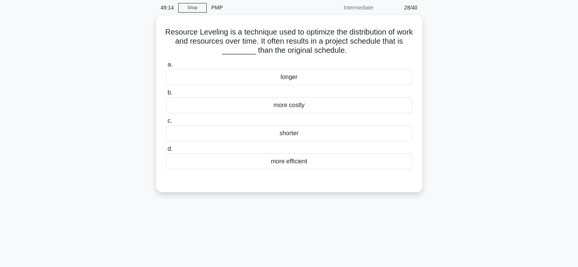
click at [63, 81] on div "Resource Leveling is a technique used to optimize the distribution of work and …" at bounding box center [288, 108] width 501 height 186
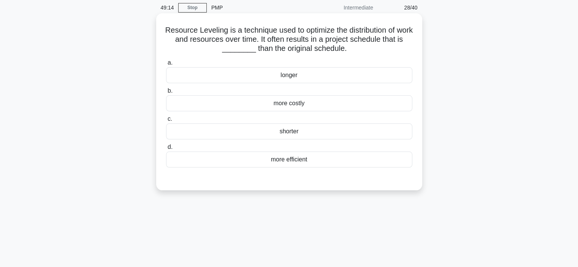
click at [186, 83] on div "a. longer b. more costly c. d." at bounding box center [288, 113] width 255 height 112
click at [199, 74] on div "longer" at bounding box center [289, 75] width 246 height 16
click at [166, 65] on input "a. longer" at bounding box center [166, 62] width 0 height 5
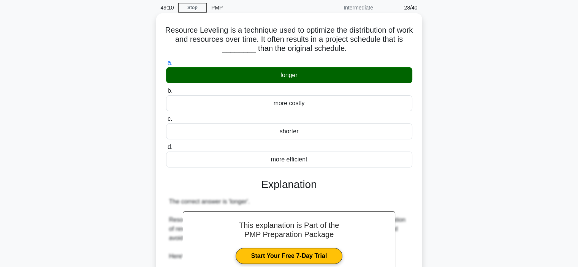
scroll to position [257, 0]
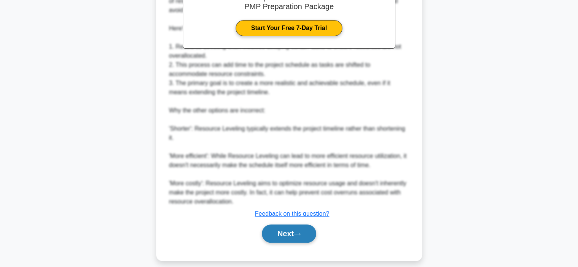
click at [283, 239] on button "Next" at bounding box center [289, 234] width 54 height 18
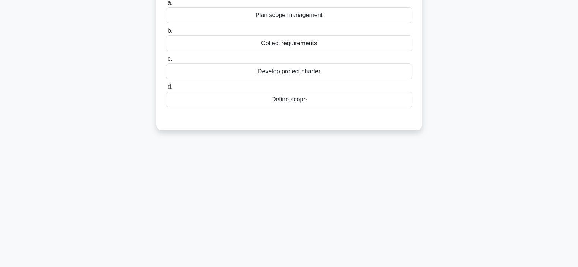
scroll to position [29, 0]
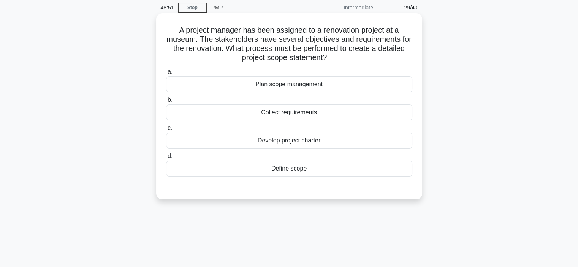
click at [226, 118] on div "Collect requirements" at bounding box center [289, 112] width 246 height 16
click at [166, 103] on input "b. Collect requirements" at bounding box center [166, 100] width 0 height 5
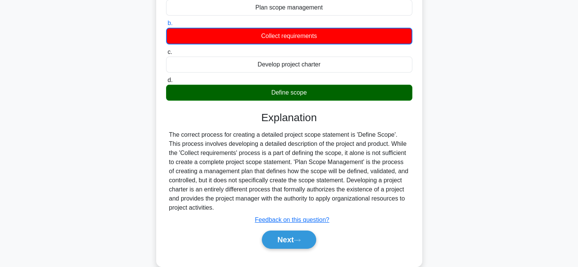
scroll to position [143, 0]
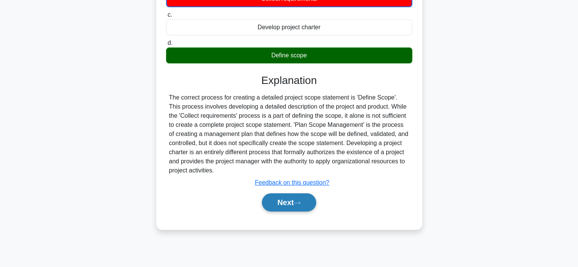
click at [288, 199] on button "Next" at bounding box center [289, 202] width 54 height 18
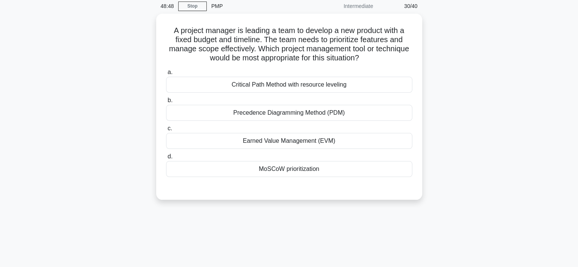
scroll to position [0, 0]
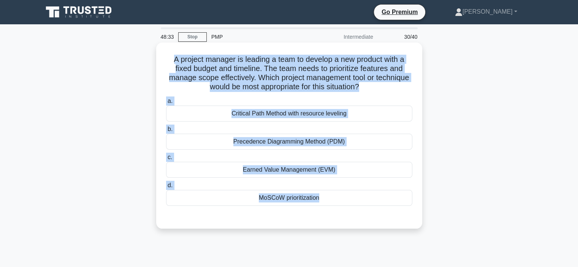
drag, startPoint x: 164, startPoint y: 58, endPoint x: 356, endPoint y: 212, distance: 245.8
click at [356, 212] on div "A project manager is leading a team to develop a new product with a fixed budge…" at bounding box center [289, 136] width 260 height 180
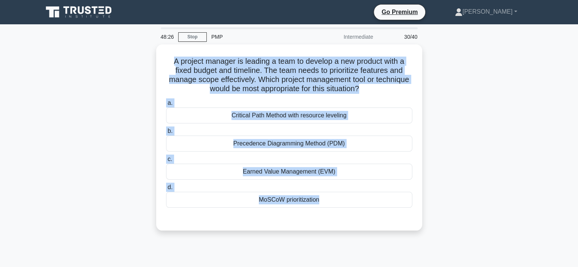
click at [40, 94] on div "A project manager is leading a team to develop a new product with a fixed budge…" at bounding box center [288, 141] width 501 height 195
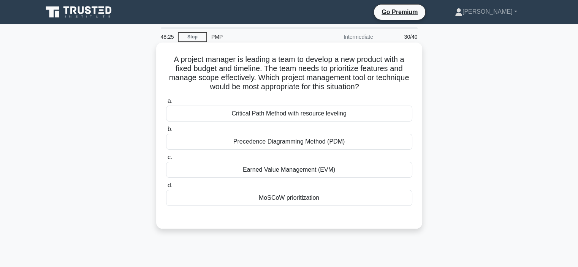
click at [220, 203] on div "MoSCoW prioritization" at bounding box center [289, 198] width 246 height 16
click at [166, 188] on input "d. MoSCoW prioritization" at bounding box center [166, 185] width 0 height 5
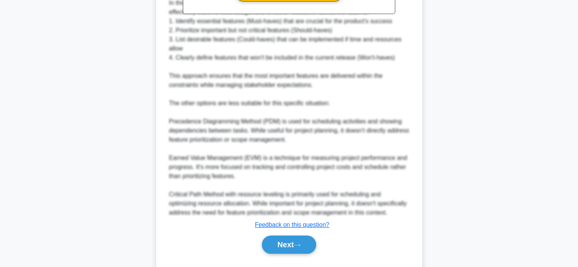
scroll to position [328, 0]
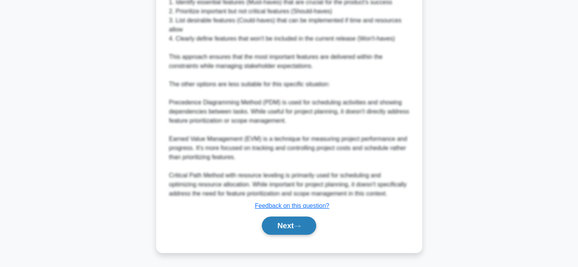
click at [283, 225] on button "Next" at bounding box center [289, 226] width 54 height 18
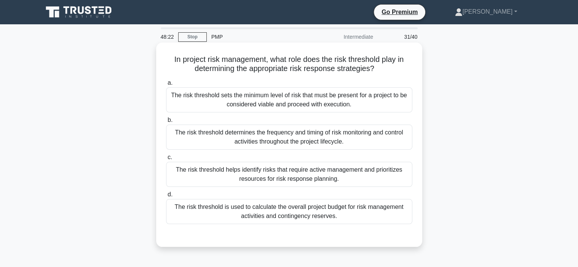
scroll to position [0, 0]
click at [237, 174] on div "The risk threshold helps identify risks that require active management and prio…" at bounding box center [289, 174] width 246 height 25
click at [166, 160] on input "c. The risk threshold helps identify risks that require active management and p…" at bounding box center [166, 157] width 0 height 5
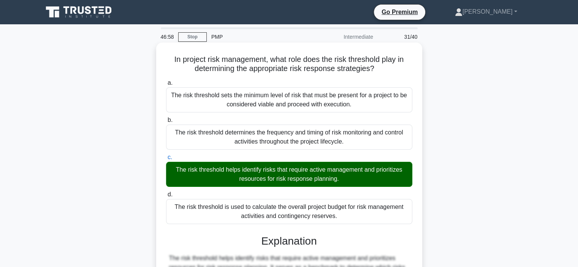
scroll to position [190, 0]
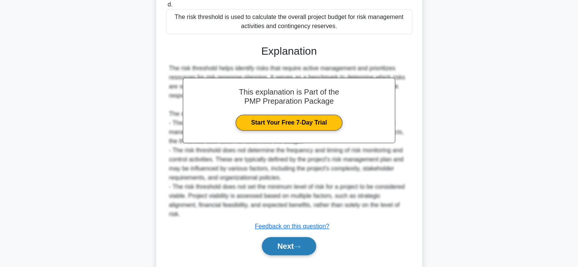
click at [277, 237] on button "Next" at bounding box center [289, 246] width 54 height 18
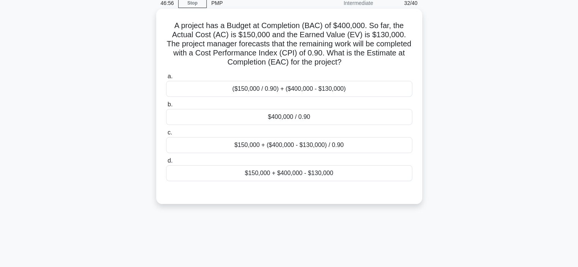
scroll to position [0, 0]
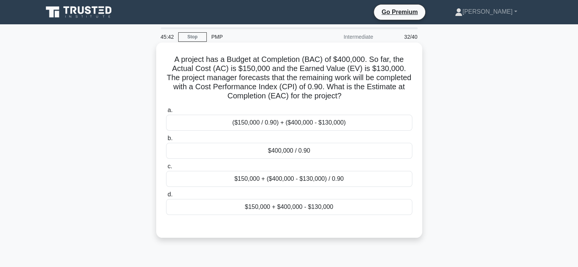
click at [220, 179] on div "$150,000 + ($400,000 - $130,000) / 0.90" at bounding box center [289, 179] width 246 height 16
click at [166, 169] on input "c. $150,000 + ($400,000 - $130,000) / 0.90" at bounding box center [166, 166] width 0 height 5
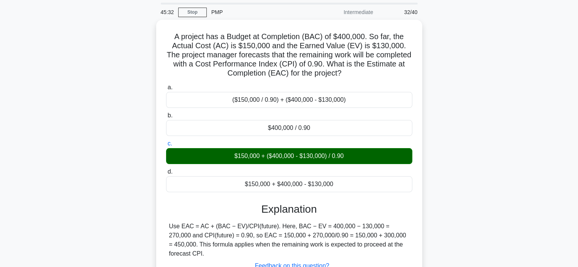
scroll to position [38, 0]
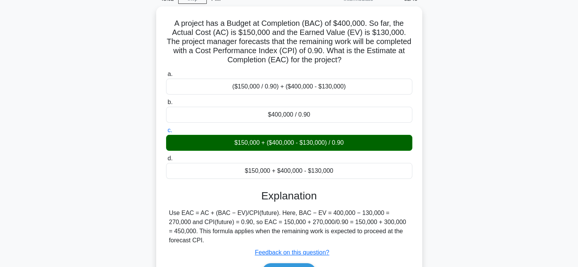
click at [64, 168] on div "A project has a Budget at Completion (BAC) of $400,000. So far, the Actual Cost…" at bounding box center [288, 157] width 501 height 302
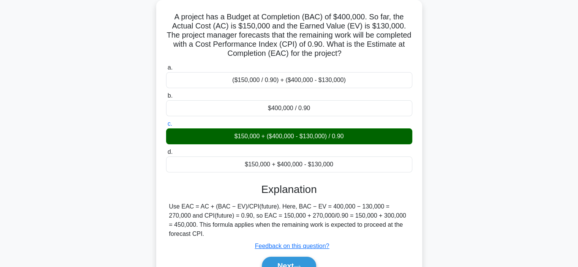
scroll to position [143, 0]
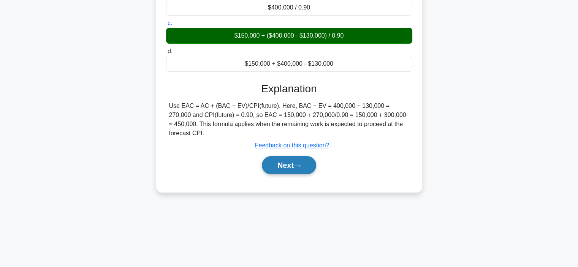
click at [278, 160] on button "Next" at bounding box center [289, 165] width 54 height 18
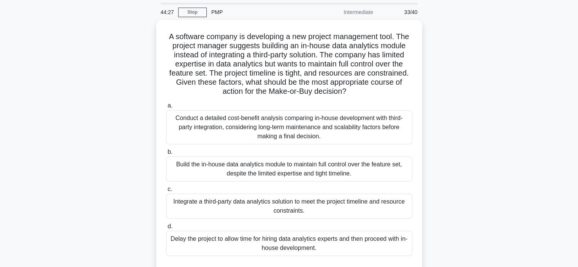
scroll to position [38, 0]
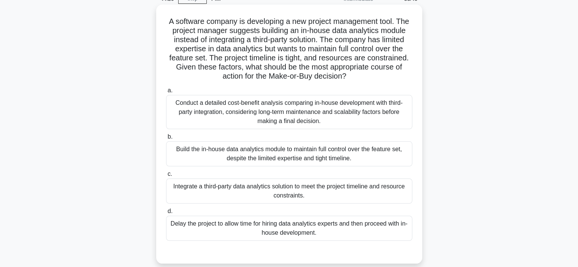
click at [209, 114] on div "Conduct a detailed cost-benefit analysis comparing in-house development with th…" at bounding box center [289, 112] width 246 height 34
click at [166, 93] on input "a. Conduct a detailed cost-benefit analysis comparing in-house development with…" at bounding box center [166, 90] width 0 height 5
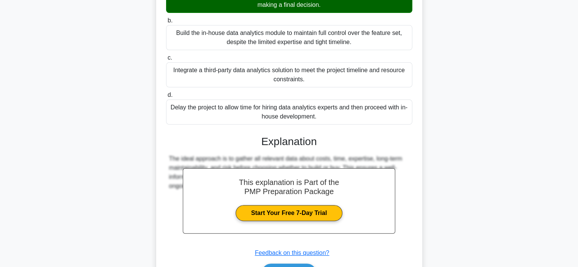
scroll to position [201, 0]
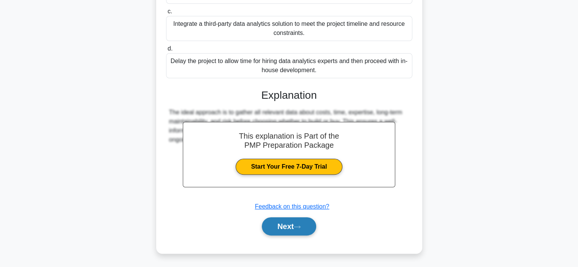
click at [297, 226] on icon at bounding box center [297, 227] width 7 height 4
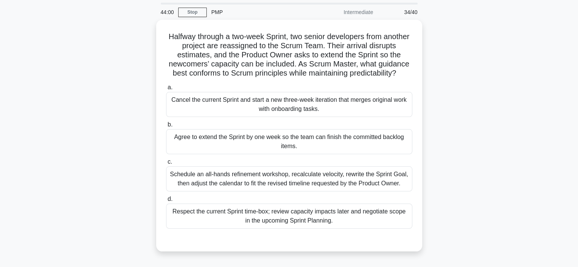
scroll to position [38, 0]
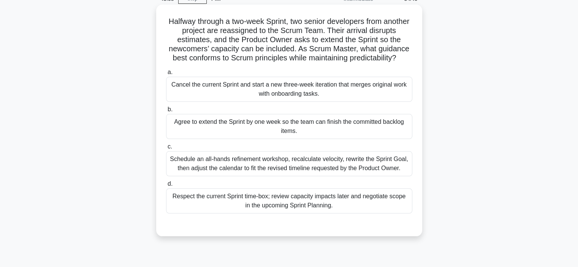
click at [251, 173] on div "Schedule an all-hands refinement workshop, recalculate velocity, rewrite the Sp…" at bounding box center [289, 163] width 246 height 25
click at [166, 149] on input "c. Schedule an all-hands refinement workshop, recalculate velocity, rewrite the…" at bounding box center [166, 146] width 0 height 5
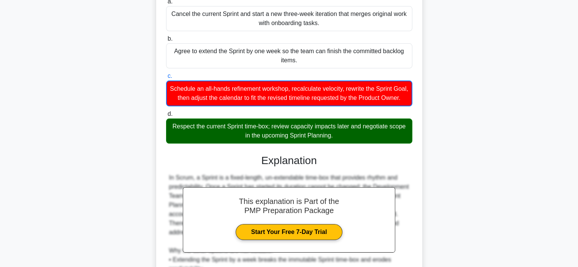
scroll to position [228, 0]
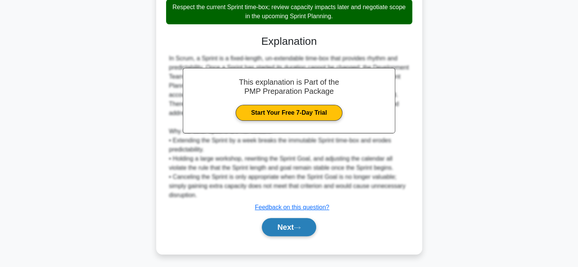
click at [291, 229] on button "Next" at bounding box center [289, 227] width 54 height 18
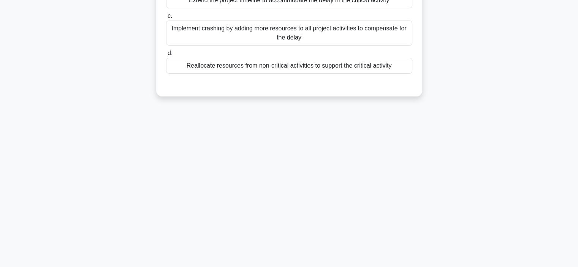
scroll to position [0, 0]
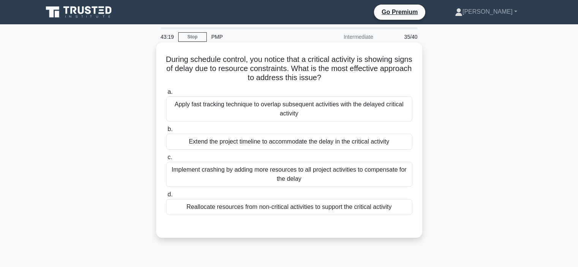
click at [242, 206] on div "Reallocate resources from non-critical activities to support the critical activ…" at bounding box center [289, 207] width 246 height 16
click at [166, 197] on input "d. Reallocate resources from non-critical activities to support the critical ac…" at bounding box center [166, 194] width 0 height 5
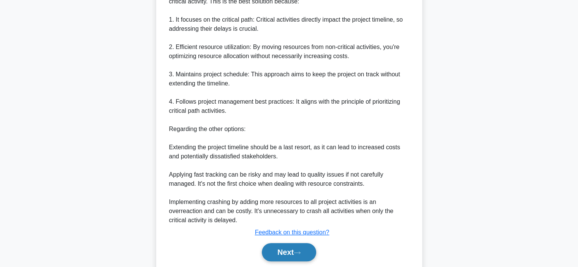
click at [283, 251] on button "Next" at bounding box center [289, 252] width 54 height 18
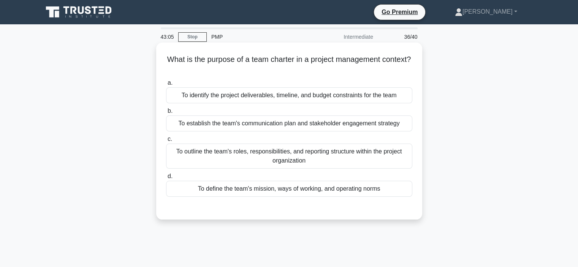
click at [180, 152] on div "To outline the team's roles, responsibilities, and reporting structure within t…" at bounding box center [289, 156] width 246 height 25
click at [166, 142] on input "c. To outline the team's roles, responsibilities, and reporting structure withi…" at bounding box center [166, 139] width 0 height 5
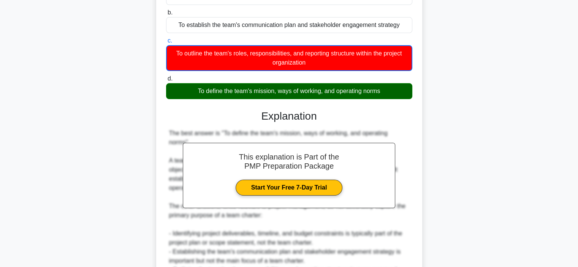
scroll to position [201, 0]
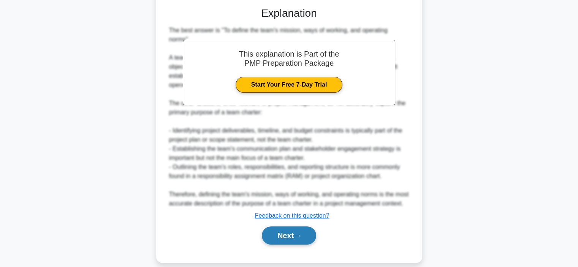
click at [262, 228] on button "Next" at bounding box center [289, 235] width 54 height 18
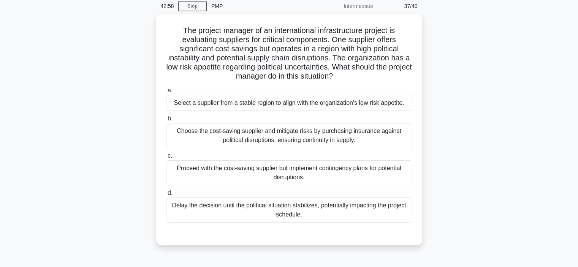
scroll to position [0, 0]
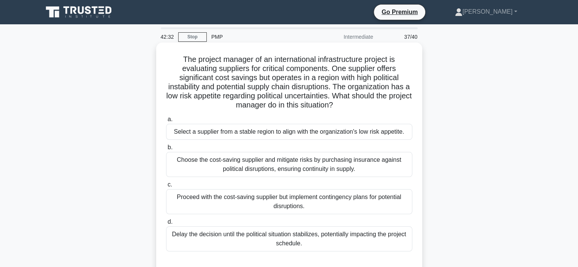
click at [183, 130] on div "Select a supplier from a stable region to align with the organization's low ris…" at bounding box center [289, 132] width 246 height 16
click at [166, 122] on input "a. Select a supplier from a stable region to align with the organization's low …" at bounding box center [166, 119] width 0 height 5
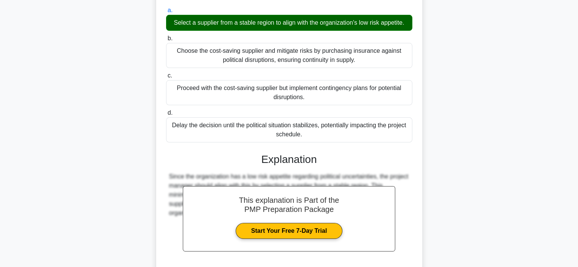
scroll to position [173, 0]
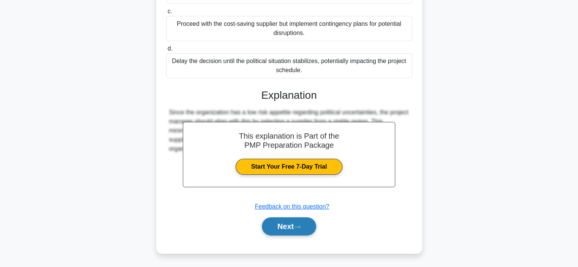
click at [294, 226] on button "Next" at bounding box center [289, 226] width 54 height 18
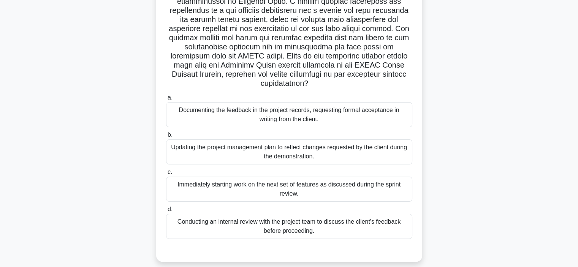
scroll to position [143, 0]
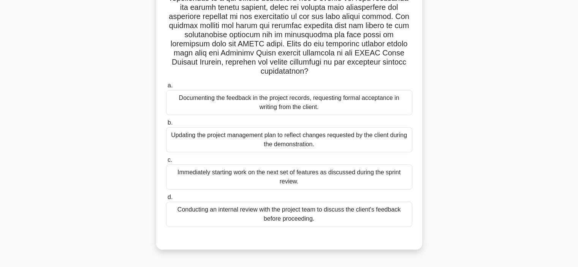
click at [199, 103] on div "Documenting the feedback in the project records, requesting formal acceptance i…" at bounding box center [289, 102] width 246 height 25
click at [166, 88] on input "a. Documenting the feedback in the project records, requesting formal acceptanc…" at bounding box center [166, 85] width 0 height 5
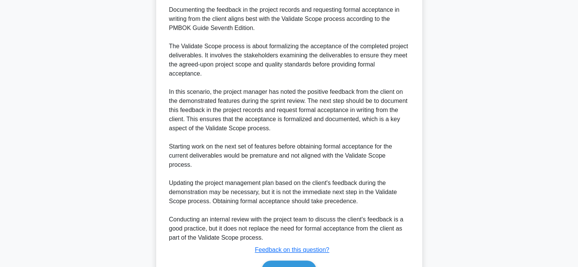
scroll to position [438, 0]
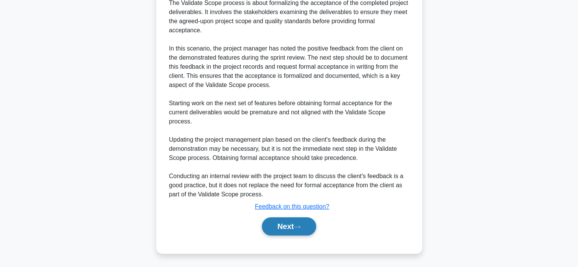
click at [289, 230] on button "Next" at bounding box center [289, 226] width 54 height 18
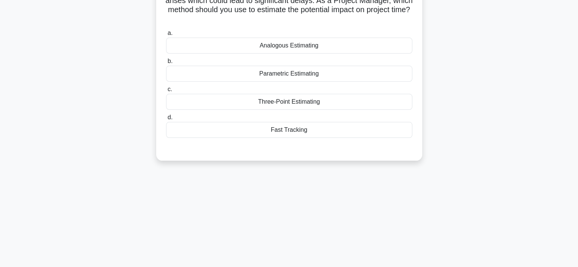
scroll to position [0, 0]
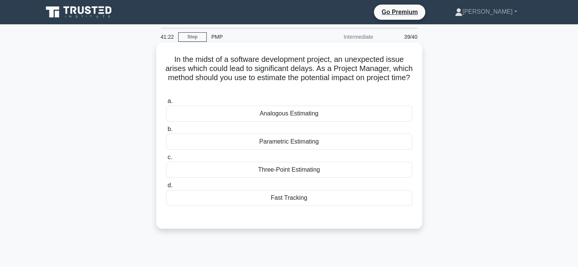
click at [291, 199] on div "Fast Tracking" at bounding box center [289, 198] width 246 height 16
click at [166, 188] on input "d. Fast Tracking" at bounding box center [166, 185] width 0 height 5
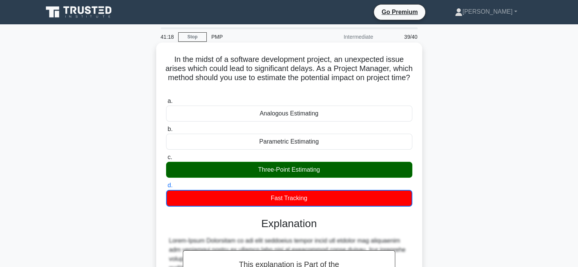
scroll to position [165, 0]
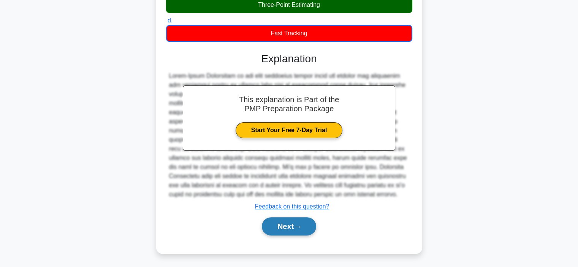
click at [294, 232] on button "Next" at bounding box center [289, 226] width 54 height 18
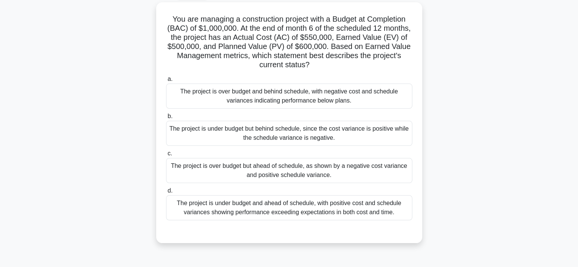
scroll to position [29, 0]
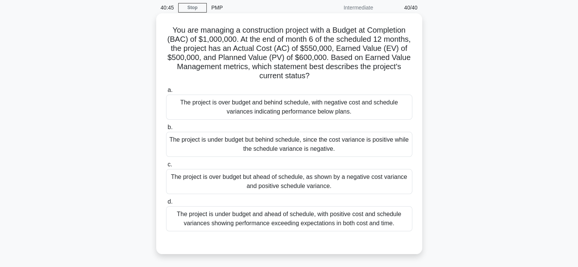
click at [406, 106] on div "The project is over budget and behind schedule, with negative cost and schedule…" at bounding box center [289, 107] width 246 height 25
click at [166, 93] on input "a. The project is over budget and behind schedule, with negative cost and sched…" at bounding box center [166, 90] width 0 height 5
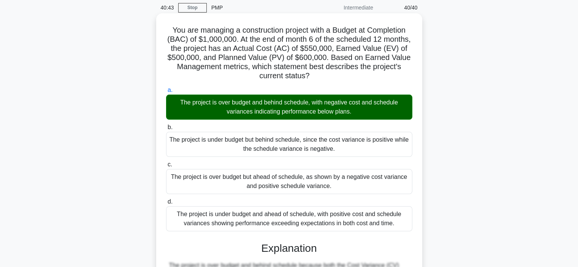
scroll to position [191, 0]
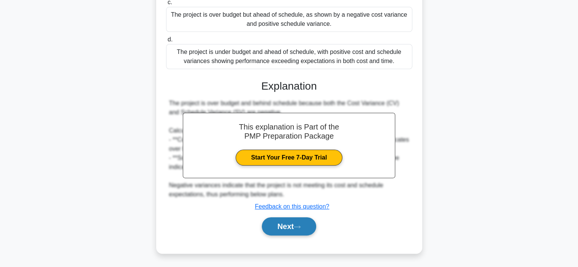
click at [299, 225] on icon at bounding box center [297, 227] width 7 height 4
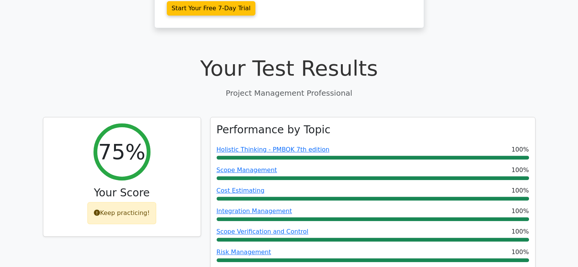
scroll to position [228, 0]
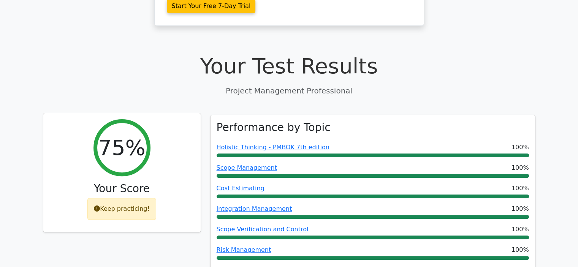
click at [96, 206] on icon at bounding box center [97, 209] width 6 height 6
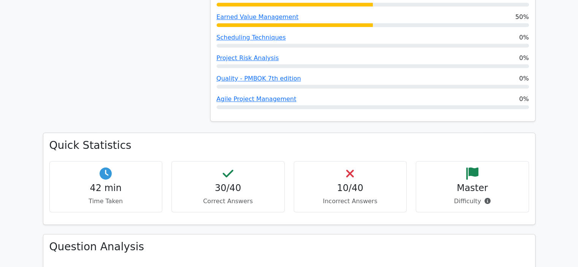
scroll to position [722, 0]
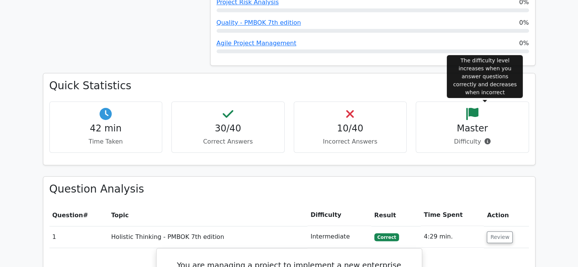
click at [485, 138] on icon at bounding box center [487, 141] width 6 height 6
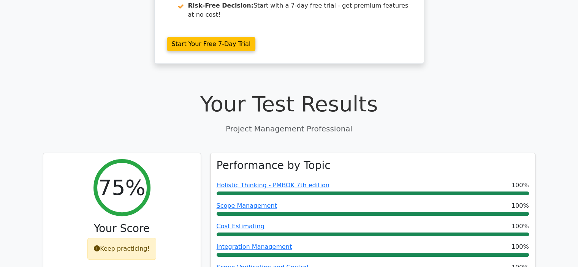
scroll to position [0, 0]
